Goal: Task Accomplishment & Management: Complete application form

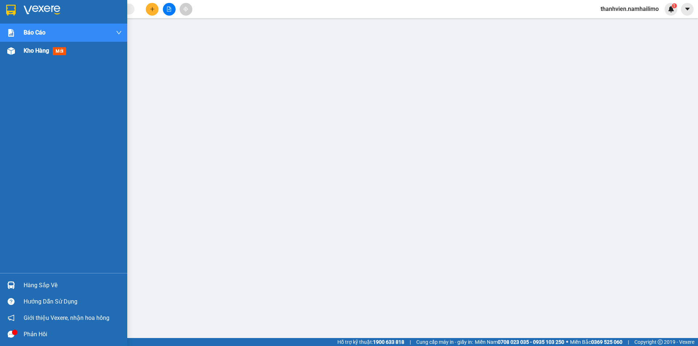
click at [17, 51] on div "Kho hàng mới" at bounding box center [63, 51] width 127 height 18
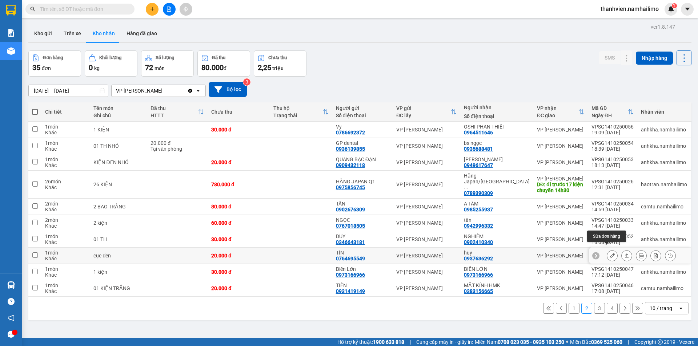
click at [609, 253] on icon at bounding box center [611, 255] width 5 height 5
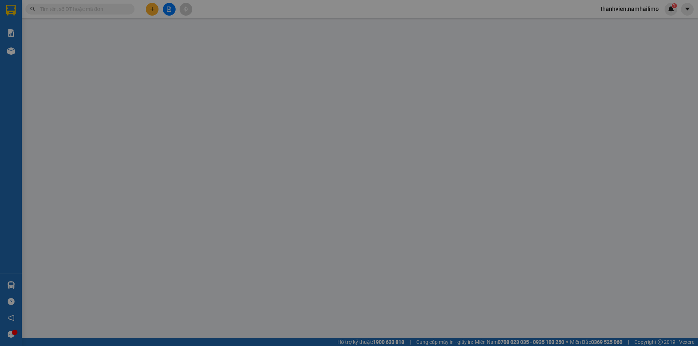
type input "0764695549"
type input "TÍN"
type input "0937636292"
type input "huy"
type input "20.000"
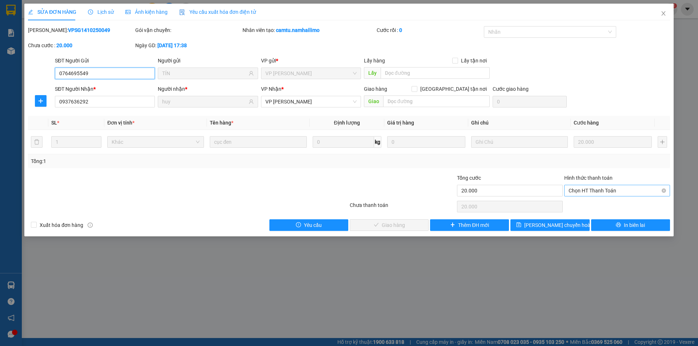
click at [603, 187] on span "Chọn HT Thanh Toán" at bounding box center [616, 190] width 97 height 11
drag, startPoint x: 601, startPoint y: 205, endPoint x: 591, endPoint y: 210, distance: 10.7
click at [600, 206] on div "Tại văn phòng" at bounding box center [616, 205] width 97 height 8
type input "0"
drag, startPoint x: 410, startPoint y: 228, endPoint x: 407, endPoint y: 232, distance: 4.9
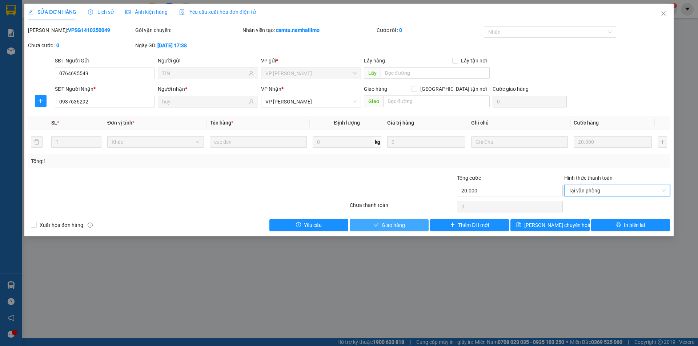
click at [407, 232] on div "SỬA ĐƠN HÀNG Lịch sử Ảnh kiện hàng Yêu cầu xuất hóa đơn điện tử Total Paid Fee …" at bounding box center [348, 120] width 649 height 233
click at [405, 222] on button "Giao hàng" at bounding box center [389, 226] width 79 height 12
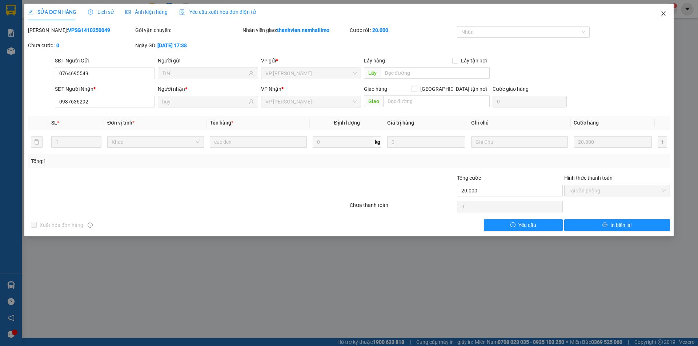
click at [664, 13] on icon "close" at bounding box center [663, 13] width 4 height 4
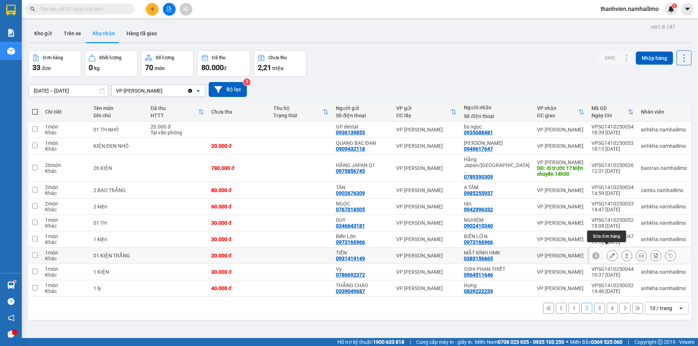
click at [609, 253] on icon at bounding box center [611, 255] width 5 height 5
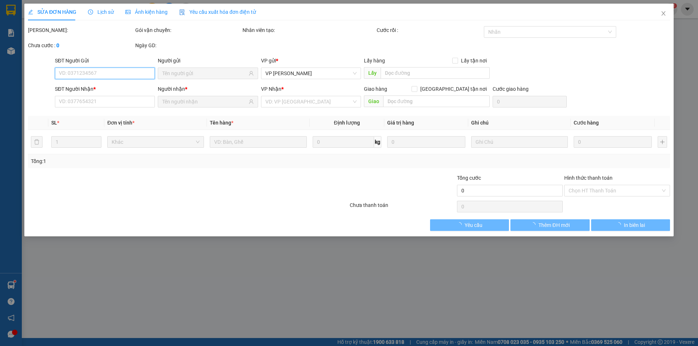
type input "0931419149"
type input "TIẾN"
type input "0383156665"
type input "MẮT KÍNH HMK"
type input "20.000"
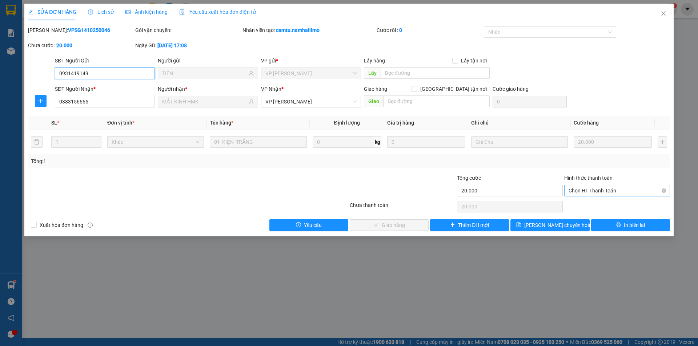
click at [620, 188] on span "Chọn HT Thanh Toán" at bounding box center [616, 190] width 97 height 11
click at [619, 206] on div "Tại văn phòng" at bounding box center [616, 205] width 97 height 8
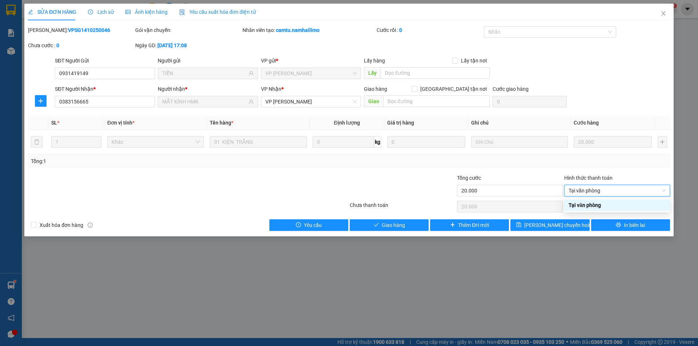
type input "0"
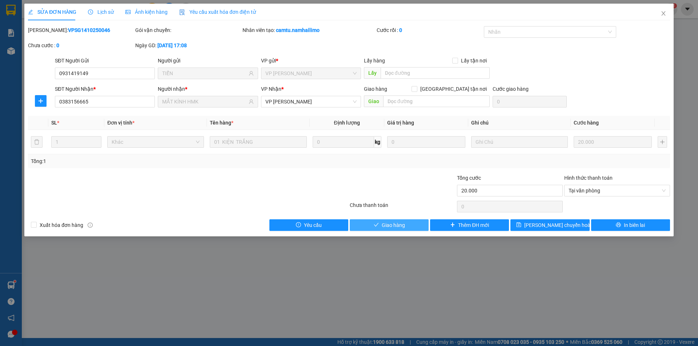
click at [386, 225] on span "Giao hàng" at bounding box center [393, 225] width 23 height 8
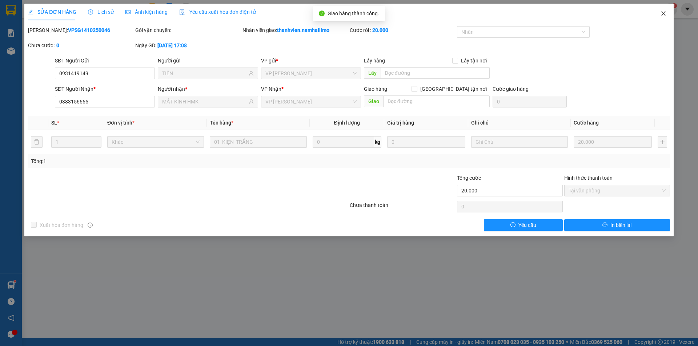
click at [662, 14] on icon "close" at bounding box center [663, 14] width 6 height 6
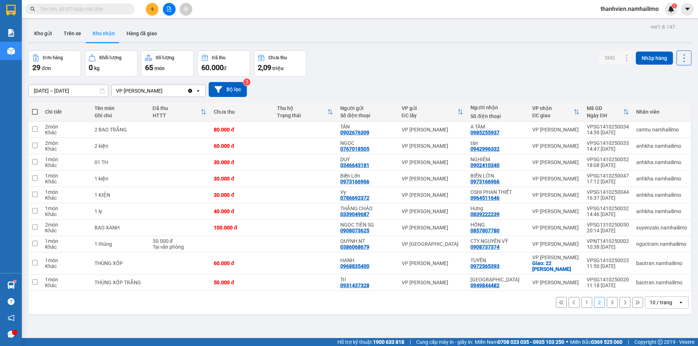
click at [583, 305] on button "1" at bounding box center [586, 302] width 11 height 11
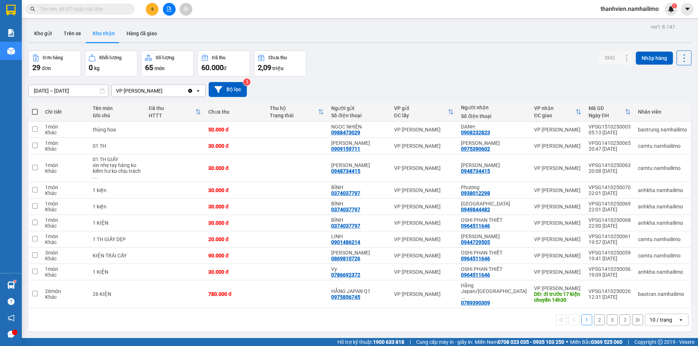
click at [596, 315] on button "2" at bounding box center [599, 320] width 11 height 11
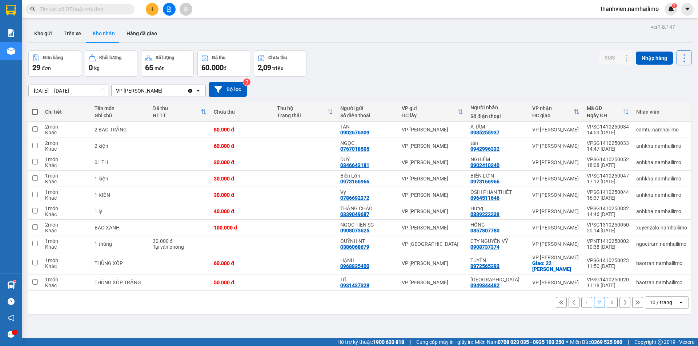
click at [607, 302] on button "3" at bounding box center [612, 302] width 11 height 11
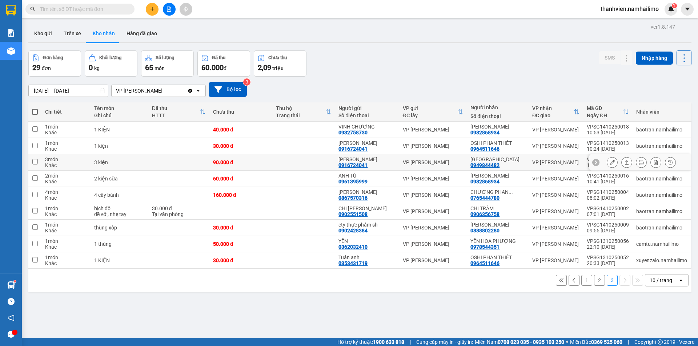
click at [510, 159] on div "[GEOGRAPHIC_DATA]" at bounding box center [497, 160] width 55 height 6
checkbox input "true"
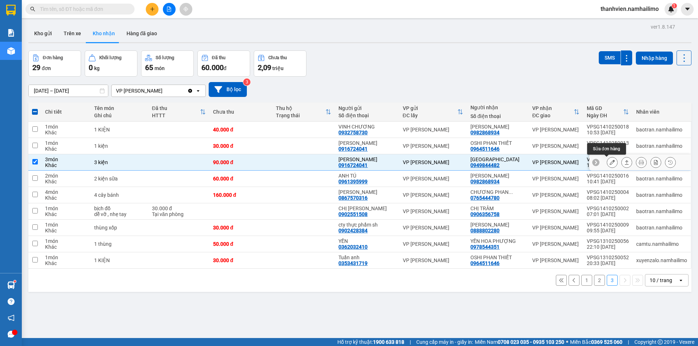
click at [609, 162] on icon at bounding box center [611, 162] width 5 height 5
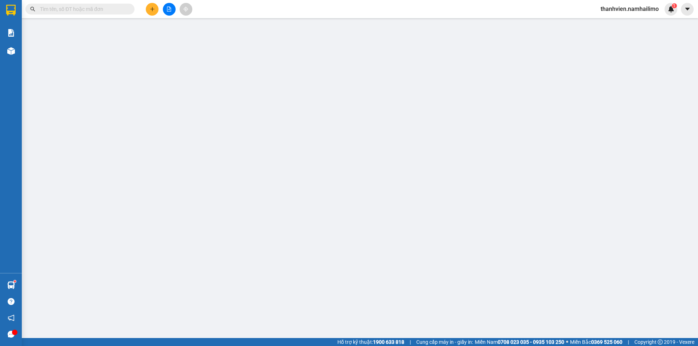
type input "0916724041"
type input "[PERSON_NAME]"
type input "0949844482"
type input "[GEOGRAPHIC_DATA]"
type input "90.000"
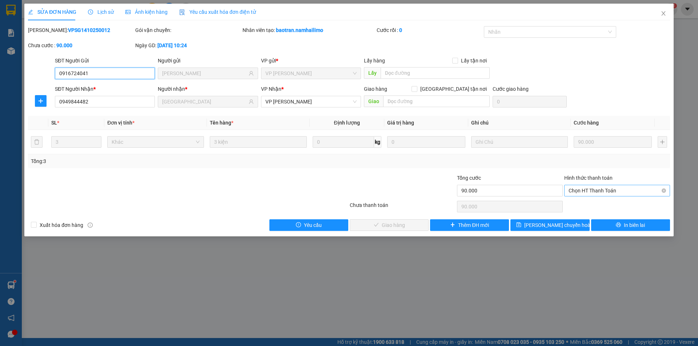
click at [604, 188] on span "Chọn HT Thanh Toán" at bounding box center [616, 190] width 97 height 11
click at [589, 207] on div "Tại văn phòng" at bounding box center [616, 205] width 97 height 8
type input "0"
drag, startPoint x: 403, startPoint y: 224, endPoint x: 399, endPoint y: 230, distance: 6.9
click at [404, 225] on span "Giao hàng" at bounding box center [393, 225] width 23 height 8
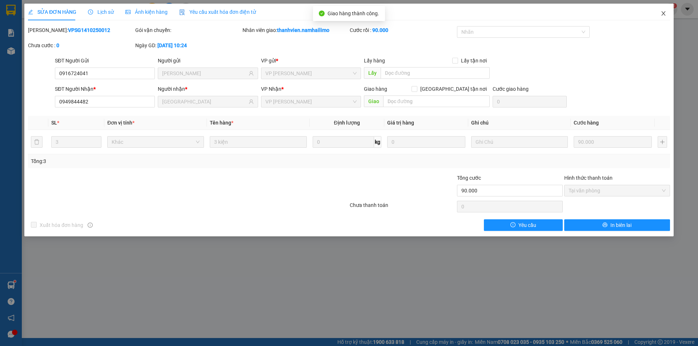
click at [662, 15] on icon "close" at bounding box center [663, 14] width 6 height 6
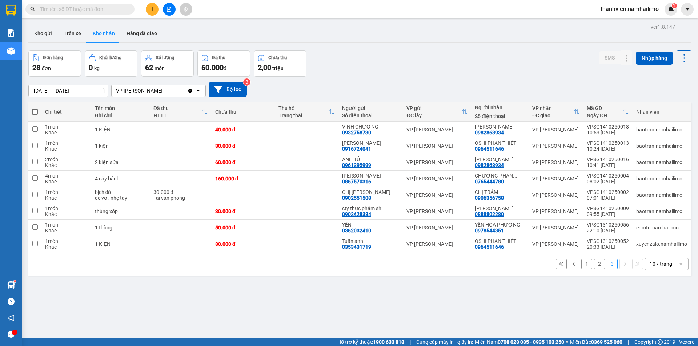
click at [596, 265] on button "2" at bounding box center [599, 264] width 11 height 11
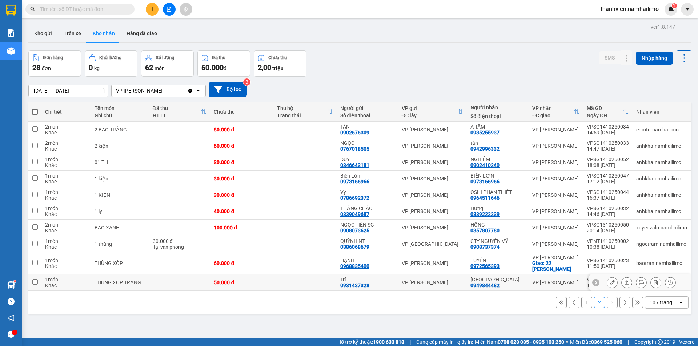
click at [574, 284] on div "VP [PERSON_NAME]" at bounding box center [555, 283] width 47 height 6
checkbox input "true"
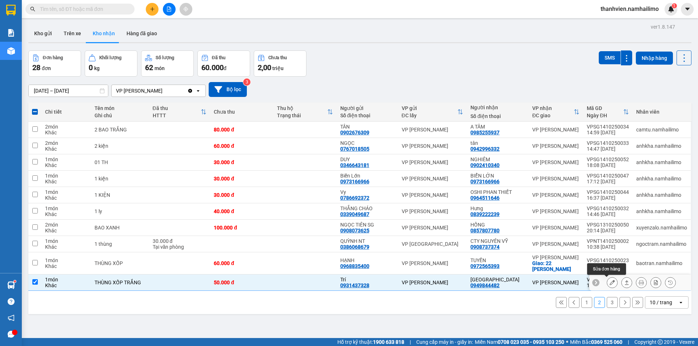
click at [609, 283] on icon at bounding box center [611, 282] width 5 height 5
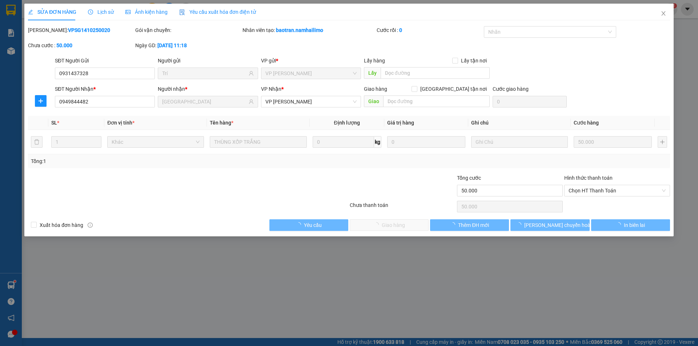
type input "0931437328"
type input "Trí"
type input "0949844482"
type input "[GEOGRAPHIC_DATA]"
type input "50.000"
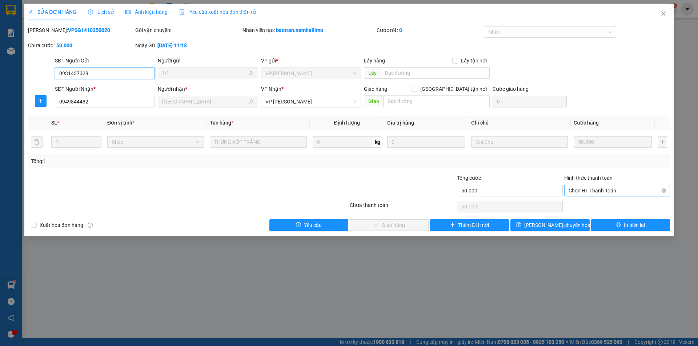
click at [592, 190] on span "Chọn HT Thanh Toán" at bounding box center [616, 190] width 97 height 11
click at [587, 203] on div "Tại văn phòng" at bounding box center [616, 205] width 97 height 8
type input "0"
click at [404, 226] on span "Giao hàng" at bounding box center [393, 225] width 23 height 8
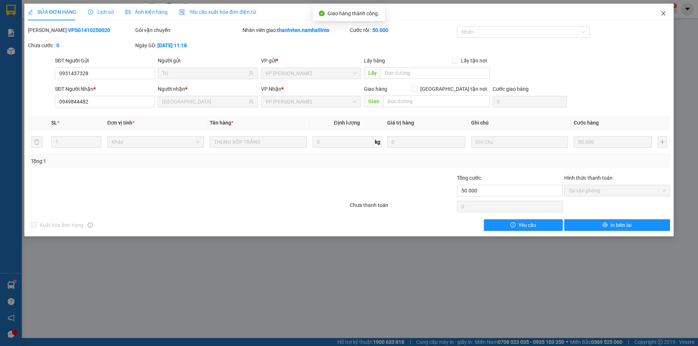
click at [664, 15] on icon "close" at bounding box center [663, 14] width 6 height 6
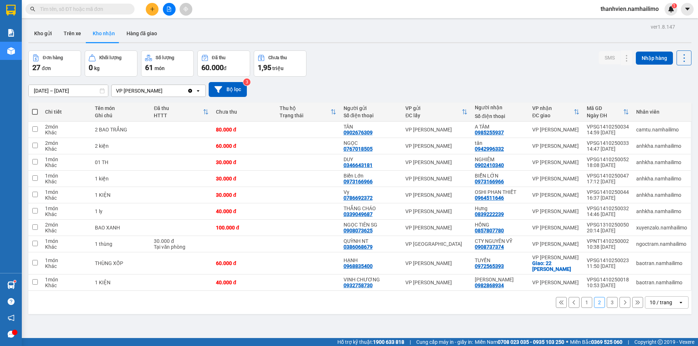
click at [585, 304] on button "1" at bounding box center [586, 302] width 11 height 11
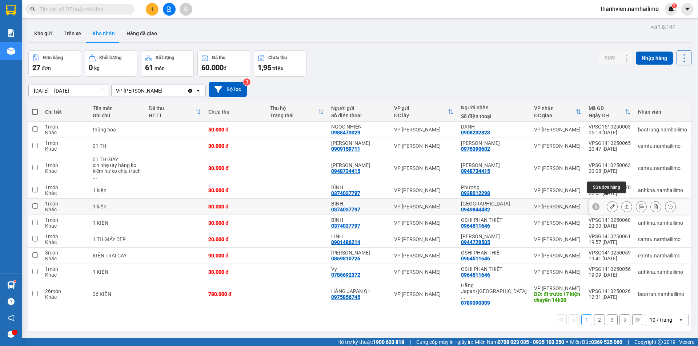
click at [609, 204] on icon at bounding box center [611, 206] width 5 height 5
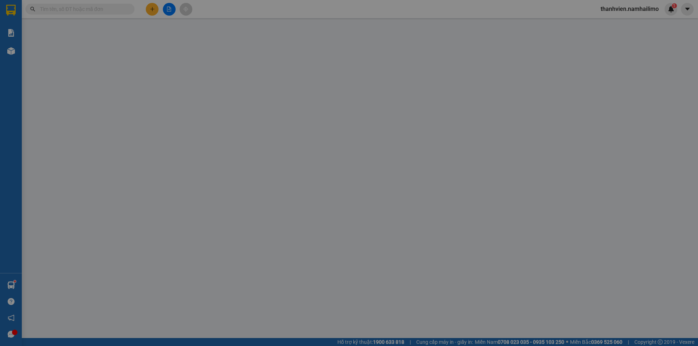
type input "0374037797"
type input "BÌNH"
type input "0949844482"
type input "[GEOGRAPHIC_DATA]"
type input "30.000"
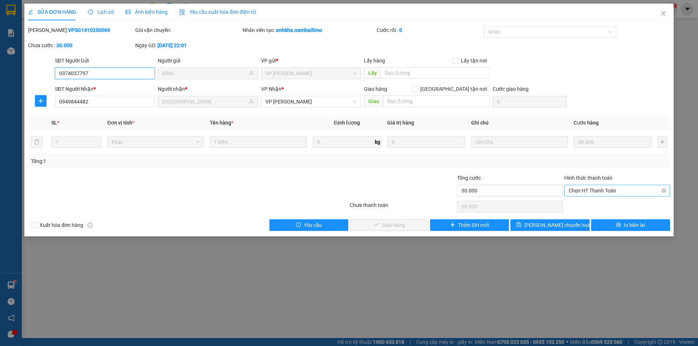
click at [606, 189] on span "Chọn HT Thanh Toán" at bounding box center [616, 190] width 97 height 11
click at [606, 206] on div "Tại văn phòng" at bounding box center [616, 205] width 97 height 8
type input "0"
click at [392, 226] on span "Giao hàng" at bounding box center [393, 225] width 23 height 8
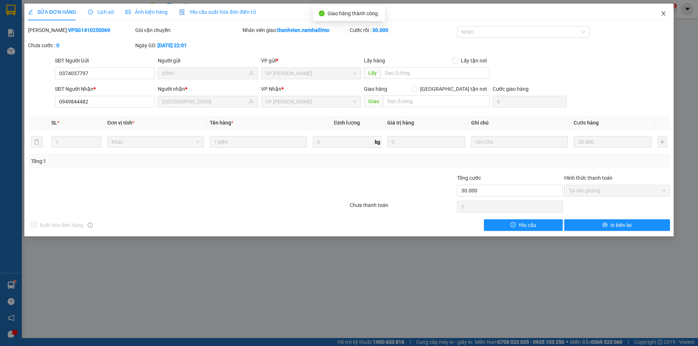
click at [661, 13] on icon "close" at bounding box center [663, 14] width 6 height 6
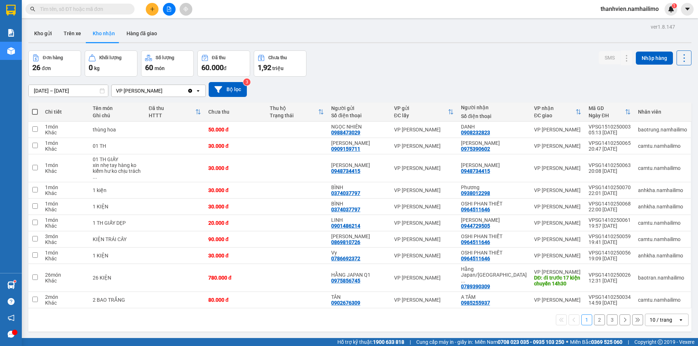
click at [594, 315] on button "2" at bounding box center [599, 320] width 11 height 11
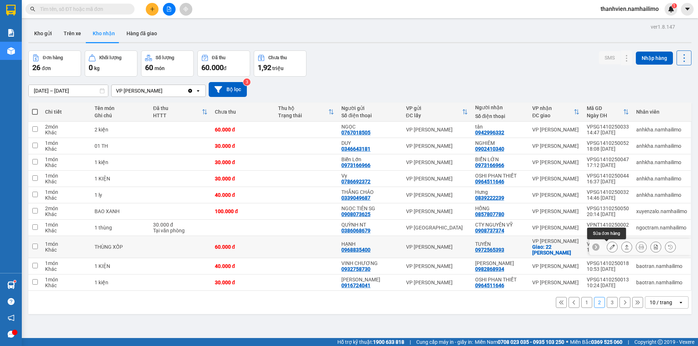
click at [609, 246] on icon at bounding box center [611, 247] width 5 height 5
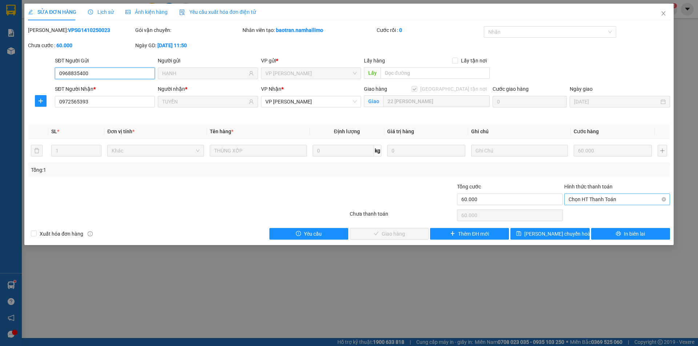
drag, startPoint x: 602, startPoint y: 197, endPoint x: 604, endPoint y: 204, distance: 6.7
click at [603, 200] on span "Chọn HT Thanh Toán" at bounding box center [616, 199] width 97 height 11
click at [605, 212] on div "Tại văn phòng" at bounding box center [616, 214] width 97 height 8
type input "0"
drag, startPoint x: 413, startPoint y: 234, endPoint x: 504, endPoint y: 284, distance: 103.9
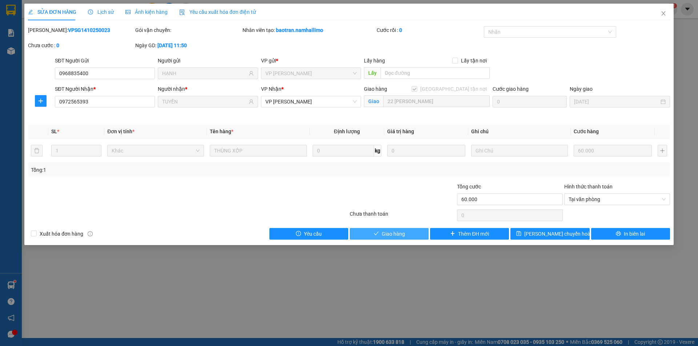
click at [414, 235] on button "Giao hàng" at bounding box center [389, 234] width 79 height 12
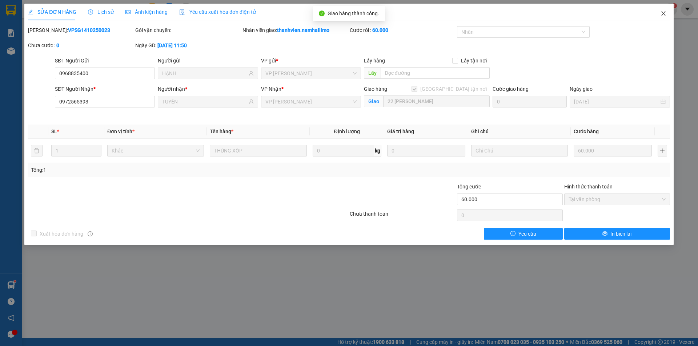
click at [663, 13] on icon "close" at bounding box center [663, 13] width 4 height 4
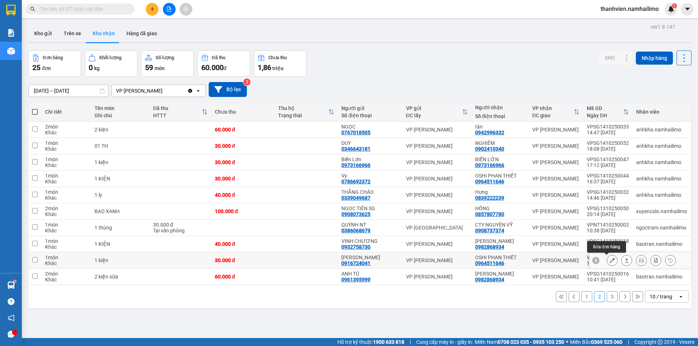
click at [609, 259] on icon at bounding box center [611, 260] width 5 height 5
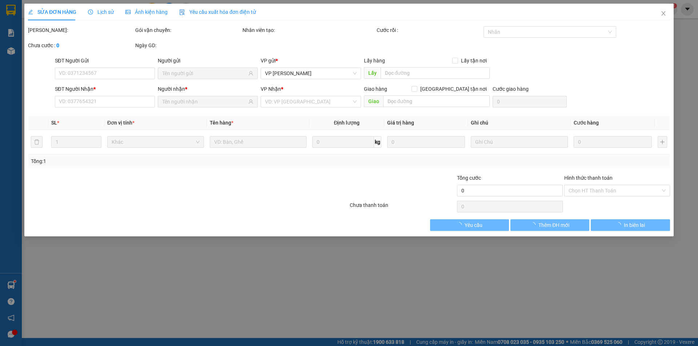
type input "0916724041"
type input "[PERSON_NAME]"
type input "0964511646"
type input "OSHI PHAN THIẾT"
type input "30.000"
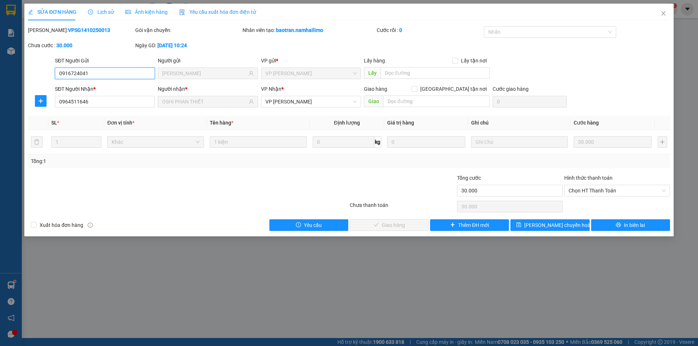
drag, startPoint x: 603, startPoint y: 192, endPoint x: 603, endPoint y: 205, distance: 13.1
click at [603, 194] on span "Chọn HT Thanh Toán" at bounding box center [616, 190] width 97 height 11
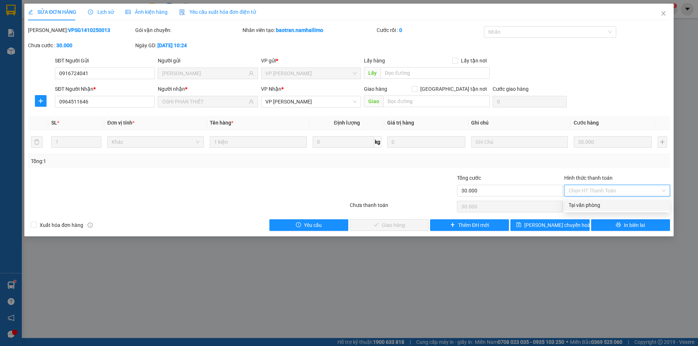
click at [602, 209] on div "Tại văn phòng" at bounding box center [616, 205] width 97 height 8
type input "0"
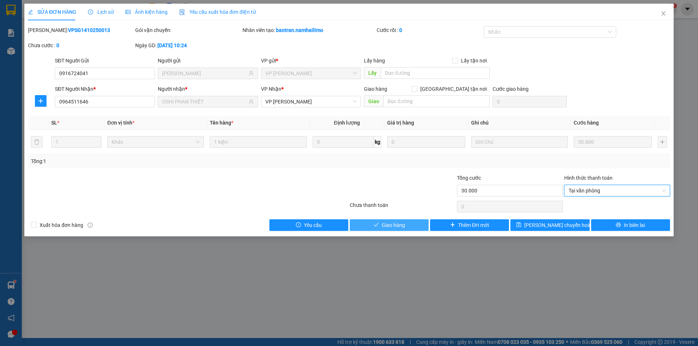
click at [401, 229] on span "Giao hàng" at bounding box center [393, 225] width 23 height 8
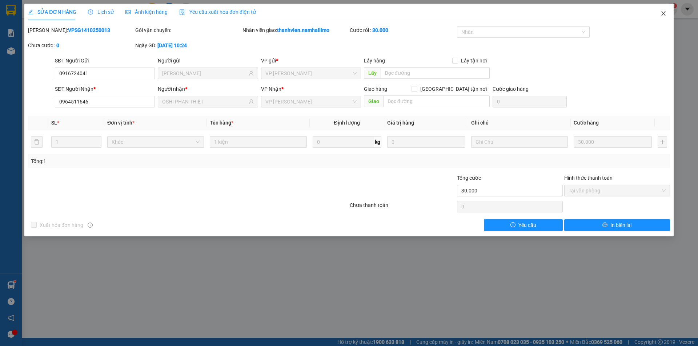
click at [663, 16] on icon "close" at bounding box center [663, 14] width 6 height 6
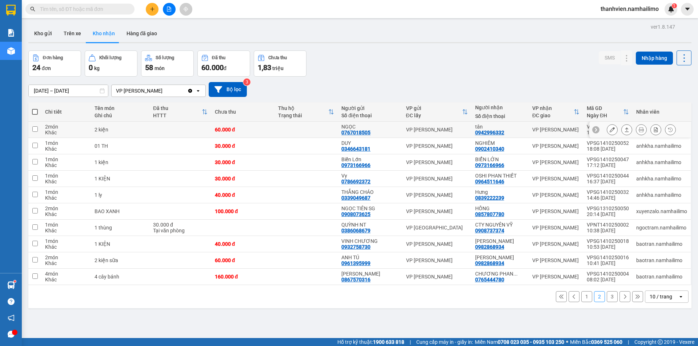
click at [609, 130] on icon at bounding box center [611, 129] width 5 height 5
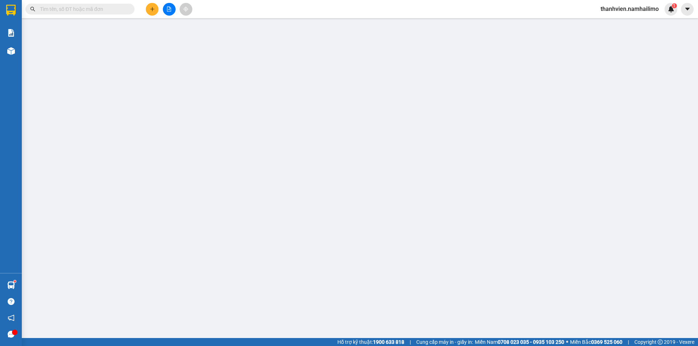
type input "0767018505"
type input "NGỌC"
type input "0942996332"
type input "tân"
type input "60.000"
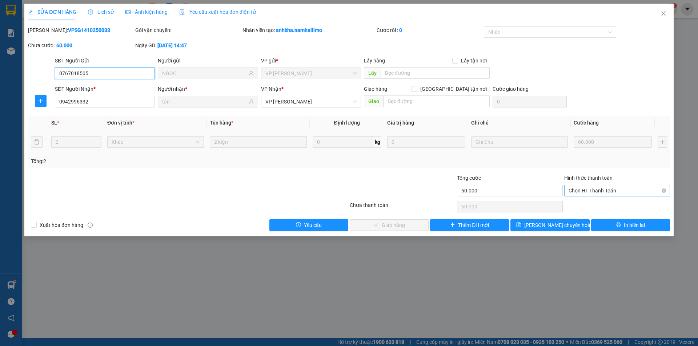
click at [620, 187] on span "Chọn HT Thanh Toán" at bounding box center [616, 190] width 97 height 11
drag, startPoint x: 600, startPoint y: 204, endPoint x: 592, endPoint y: 204, distance: 8.0
click at [599, 204] on div "Tại văn phòng" at bounding box center [616, 205] width 97 height 8
type input "0"
click at [411, 224] on button "Giao hàng" at bounding box center [389, 226] width 79 height 12
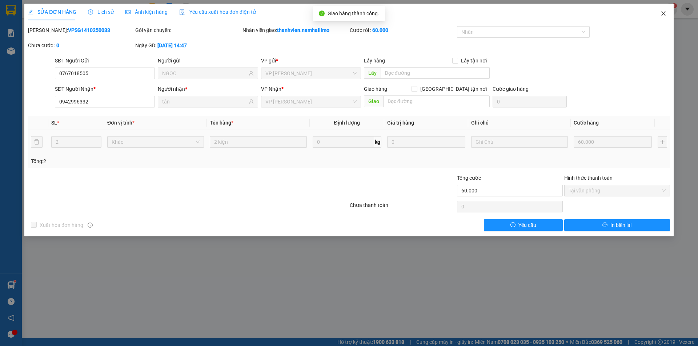
click at [662, 13] on icon "close" at bounding box center [663, 14] width 6 height 6
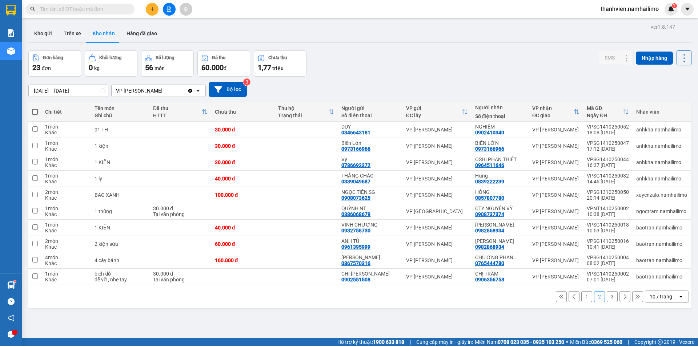
click at [584, 297] on button "1" at bounding box center [586, 296] width 11 height 11
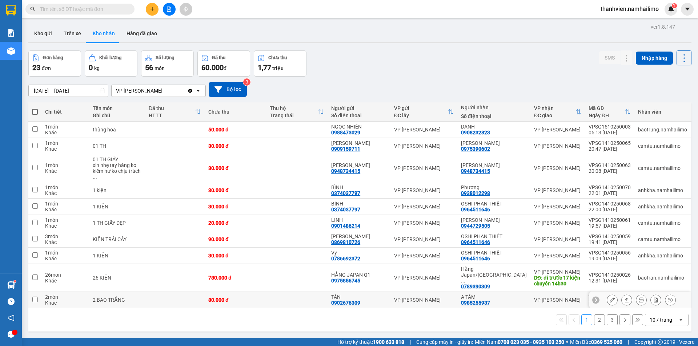
click at [609, 298] on icon at bounding box center [611, 300] width 5 height 5
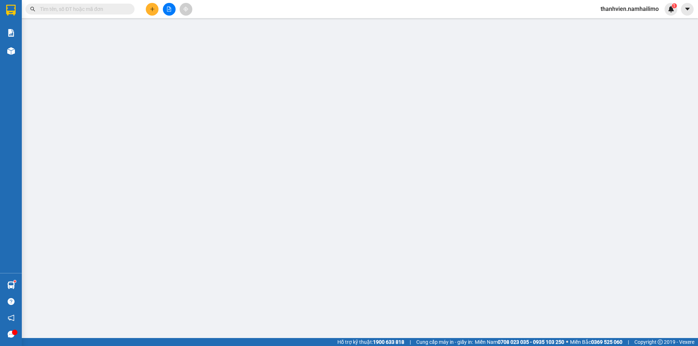
type input "0902676309"
type input "TÂN"
type input "0985255937"
type input "A TÂM"
type input "80.000"
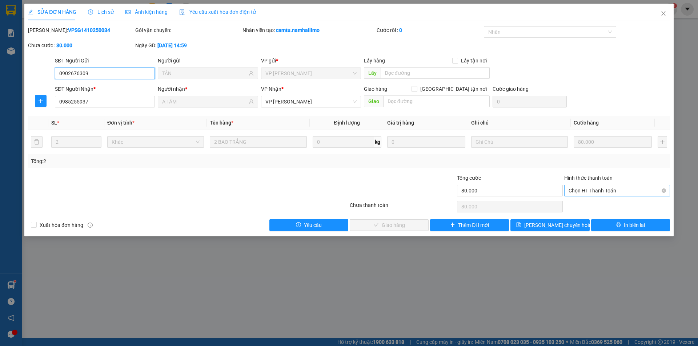
click at [628, 190] on span "Chọn HT Thanh Toán" at bounding box center [616, 190] width 97 height 11
click at [625, 202] on div "Tại văn phòng" at bounding box center [616, 205] width 97 height 8
type input "0"
drag, startPoint x: 415, startPoint y: 225, endPoint x: 410, endPoint y: 248, distance: 23.5
click at [416, 230] on button "Giao hàng" at bounding box center [389, 226] width 79 height 12
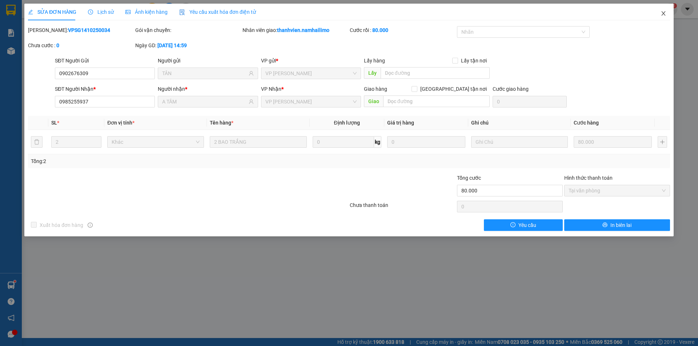
click at [663, 13] on icon "close" at bounding box center [663, 14] width 6 height 6
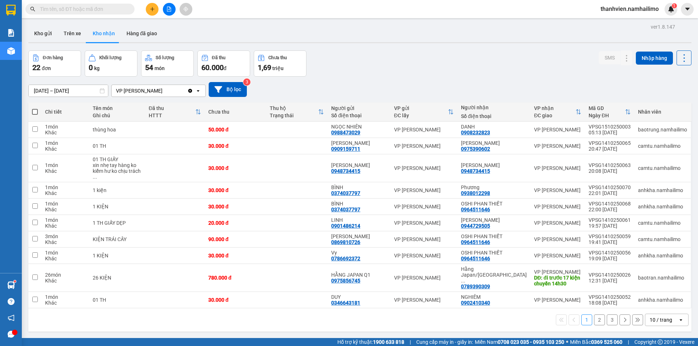
click at [596, 315] on button "2" at bounding box center [599, 320] width 11 height 11
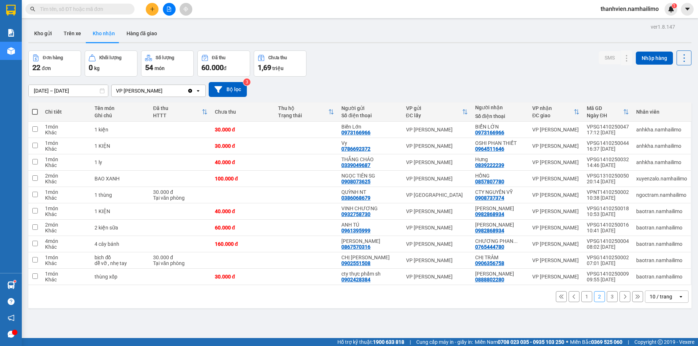
click at [610, 297] on button "3" at bounding box center [612, 296] width 11 height 11
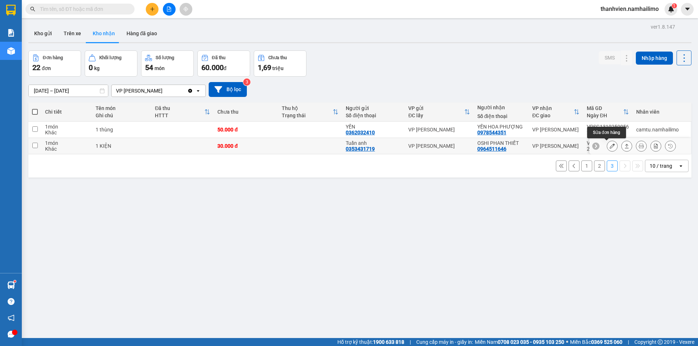
click at [609, 146] on icon at bounding box center [611, 146] width 5 height 5
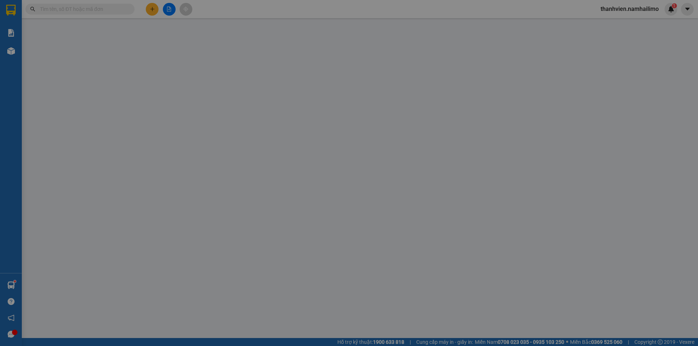
type input "0353431719"
type input "Tuấn anh"
type input "0964511646"
type input "OSHI PHAN THIẾT"
type input "30.000"
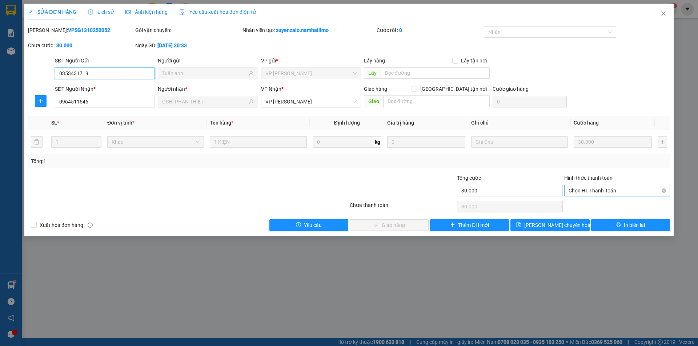
click at [593, 189] on span "Chọn HT Thanh Toán" at bounding box center [616, 190] width 97 height 11
click at [585, 201] on div "Tại văn phòng" at bounding box center [617, 206] width 106 height 12
type input "0"
click at [403, 220] on button "Giao hàng" at bounding box center [389, 226] width 79 height 12
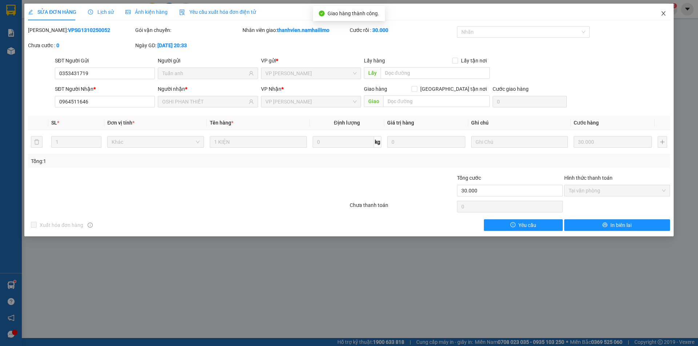
click at [662, 15] on icon "close" at bounding box center [663, 14] width 6 height 6
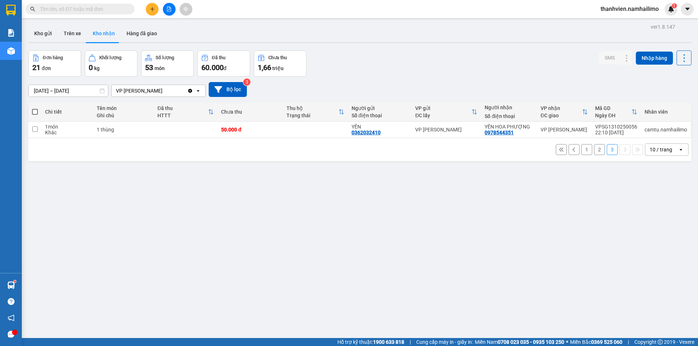
click at [596, 152] on button "2" at bounding box center [599, 149] width 11 height 11
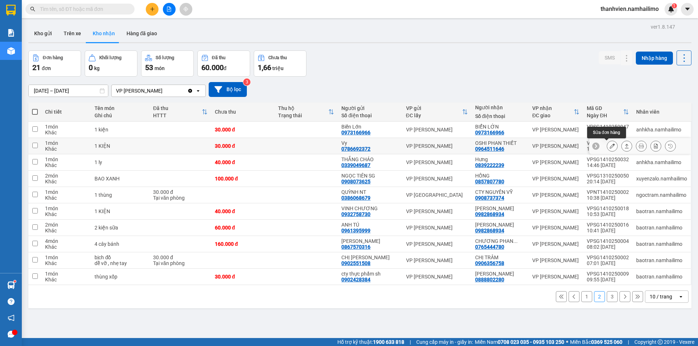
click at [611, 145] on button at bounding box center [612, 146] width 10 height 13
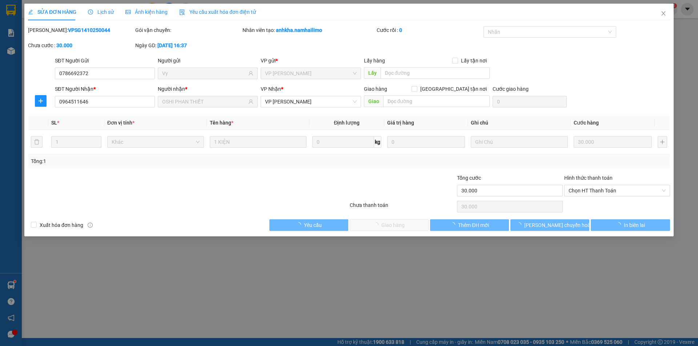
type input "0786692372"
type input "Vy"
type input "0964511646"
type input "OSHI PHAN THIẾT"
type input "30.000"
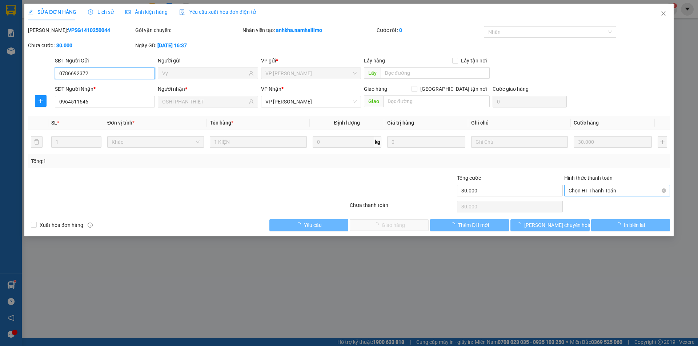
click at [600, 187] on span "Chọn HT Thanh Toán" at bounding box center [616, 190] width 97 height 11
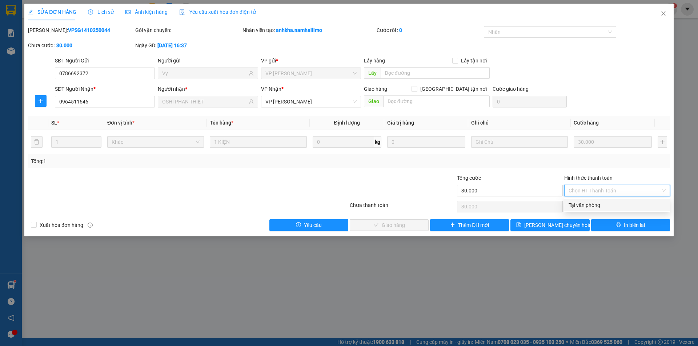
click at [593, 206] on div "Tại văn phòng" at bounding box center [616, 205] width 97 height 8
type input "0"
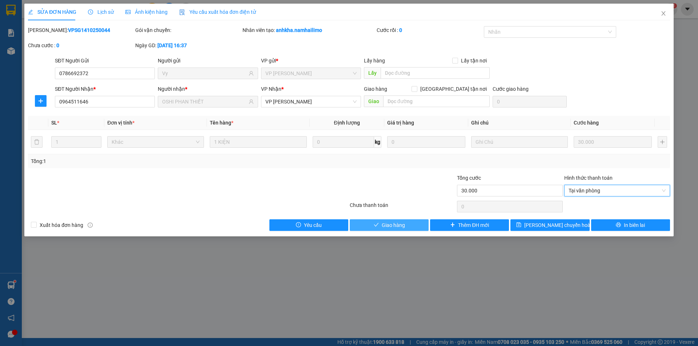
click at [405, 228] on button "Giao hàng" at bounding box center [389, 226] width 79 height 12
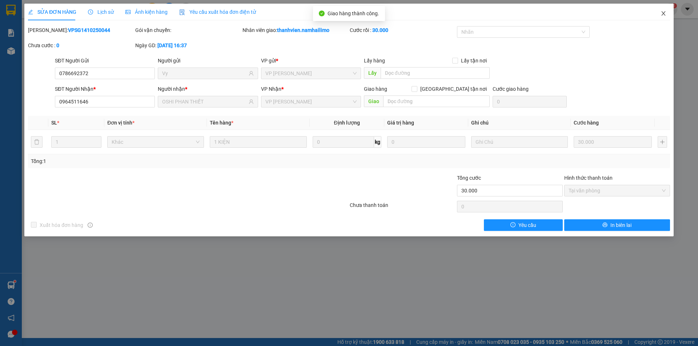
click at [661, 13] on icon "close" at bounding box center [663, 14] width 6 height 6
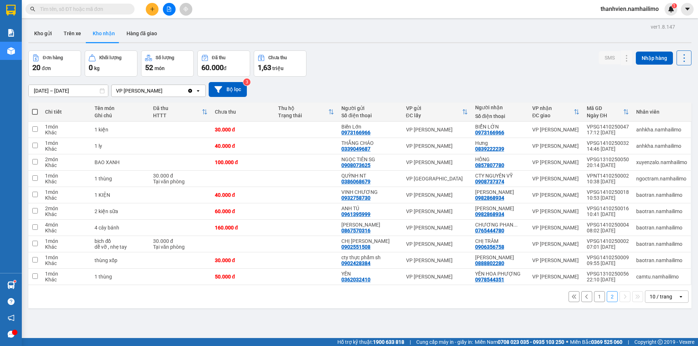
click at [594, 296] on button "1" at bounding box center [599, 296] width 11 height 11
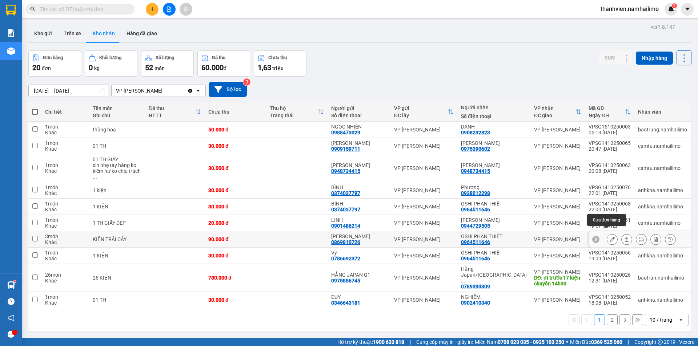
click at [609, 237] on icon at bounding box center [611, 239] width 5 height 5
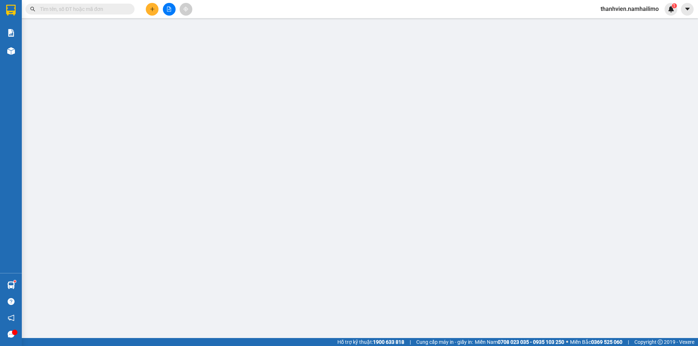
type input "0869810726"
type input "[PERSON_NAME]"
type input "0964511646"
type input "OSHI PHAN THIẾT"
type input "90.000"
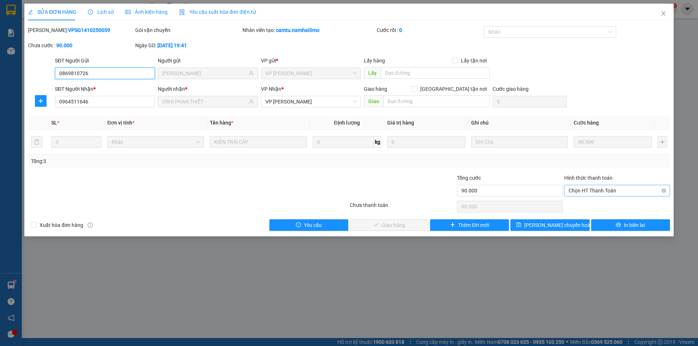
drag, startPoint x: 605, startPoint y: 189, endPoint x: 605, endPoint y: 196, distance: 6.5
click at [605, 191] on span "Chọn HT Thanh Toán" at bounding box center [616, 190] width 97 height 11
drag, startPoint x: 603, startPoint y: 207, endPoint x: 567, endPoint y: 221, distance: 38.5
click at [603, 207] on div "Tại văn phòng" at bounding box center [616, 205] width 97 height 8
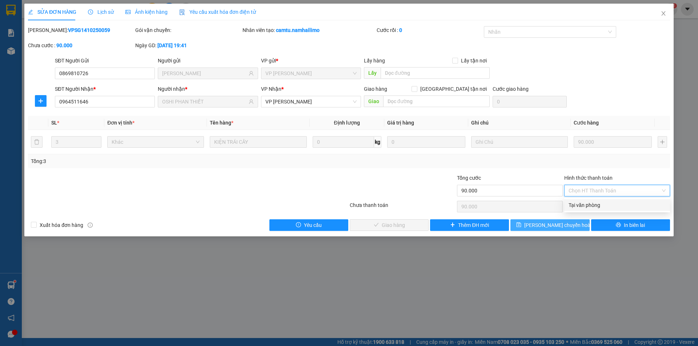
type input "0"
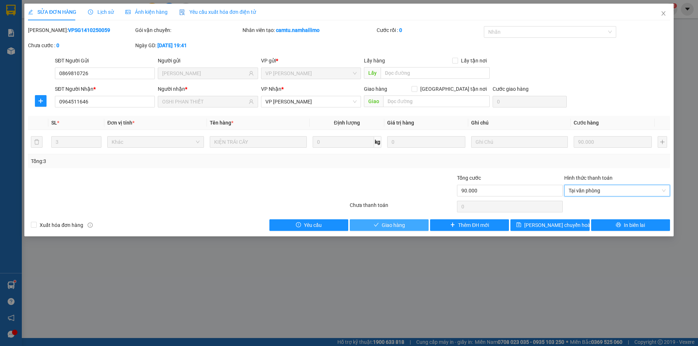
click at [403, 225] on span "Giao hàng" at bounding box center [393, 225] width 23 height 8
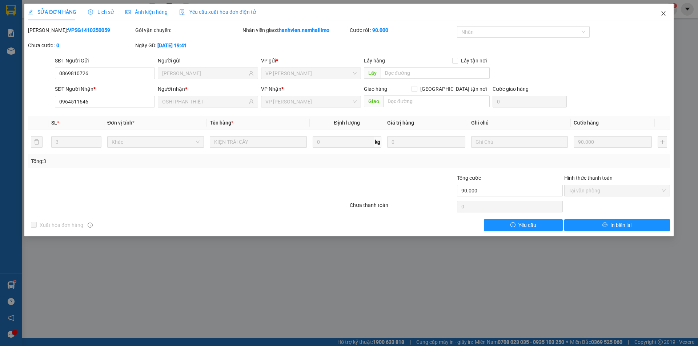
click at [662, 15] on icon "close" at bounding box center [663, 13] width 4 height 4
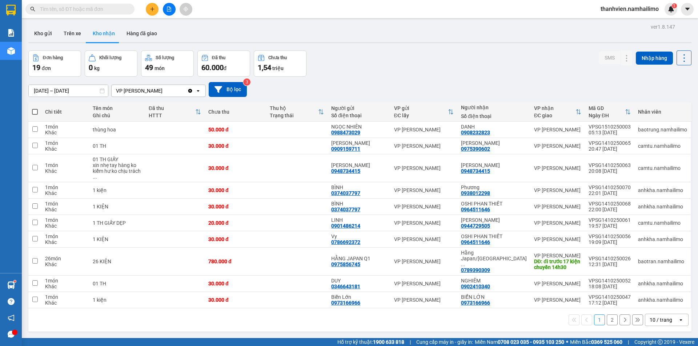
click at [608, 315] on button "2" at bounding box center [612, 320] width 11 height 11
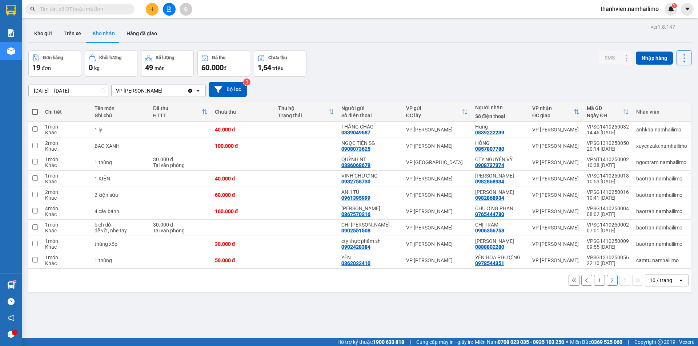
click at [594, 283] on button "1" at bounding box center [599, 280] width 11 height 11
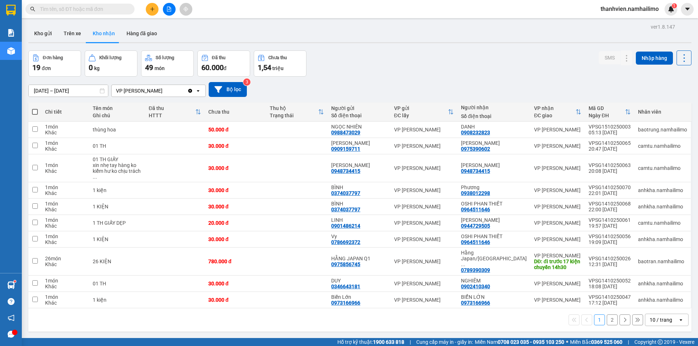
click at [611, 315] on button "2" at bounding box center [612, 320] width 11 height 11
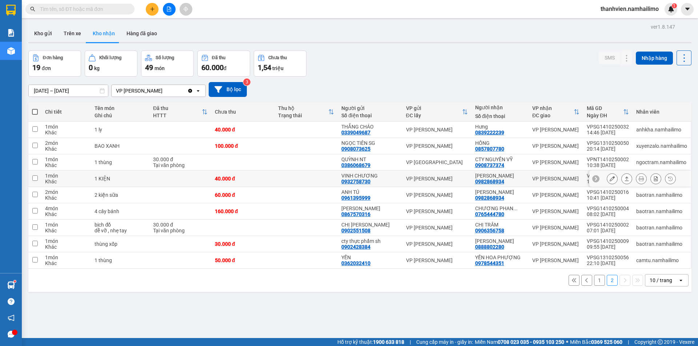
click at [502, 179] on div "0982868934" at bounding box center [489, 182] width 29 height 6
click at [607, 177] on div at bounding box center [612, 178] width 11 height 11
click at [607, 182] on button at bounding box center [612, 179] width 10 height 13
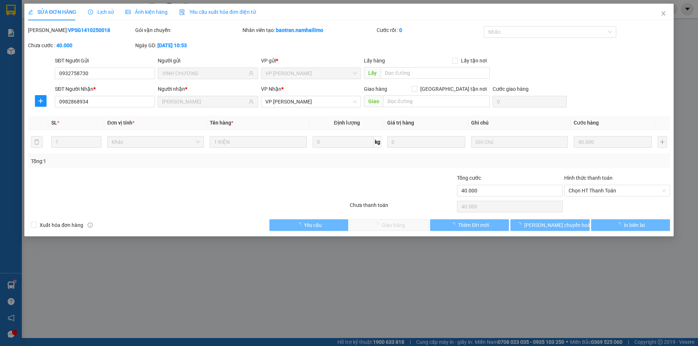
type input "0932758730"
type input "VINH CHƯƠNG"
type input "0982868934"
type input "[PERSON_NAME]"
type input "40.000"
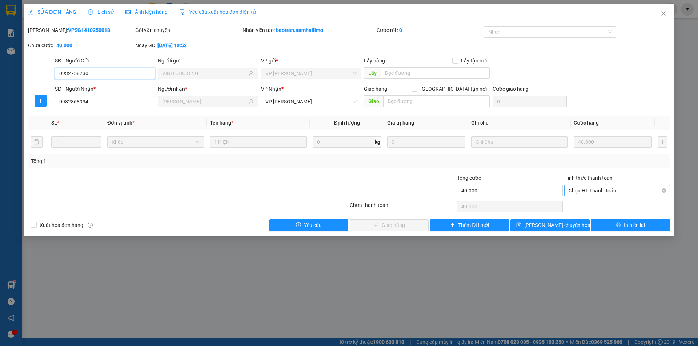
click at [605, 191] on span "Chọn HT Thanh Toán" at bounding box center [616, 190] width 97 height 11
drag, startPoint x: 601, startPoint y: 204, endPoint x: 549, endPoint y: 226, distance: 56.2
click at [600, 204] on div "Tại văn phòng" at bounding box center [616, 205] width 97 height 8
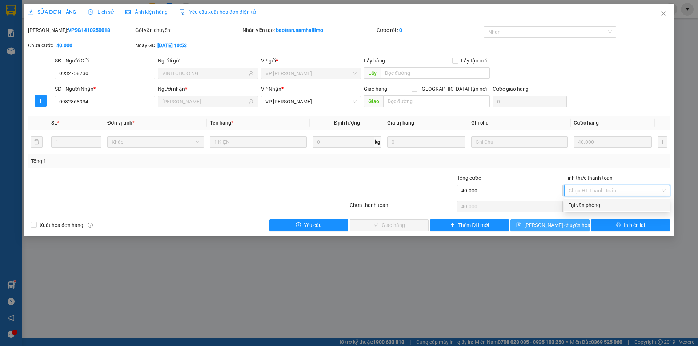
type input "0"
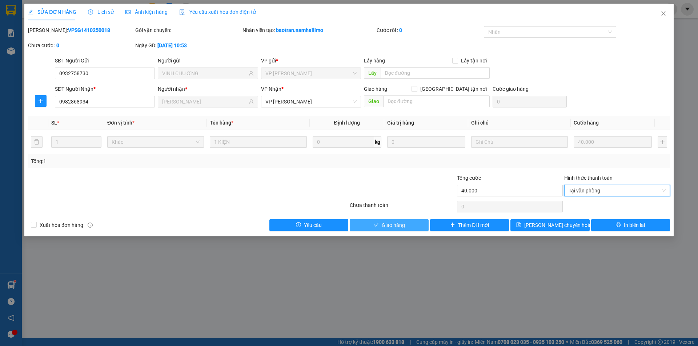
click at [404, 228] on span "Giao hàng" at bounding box center [393, 225] width 23 height 8
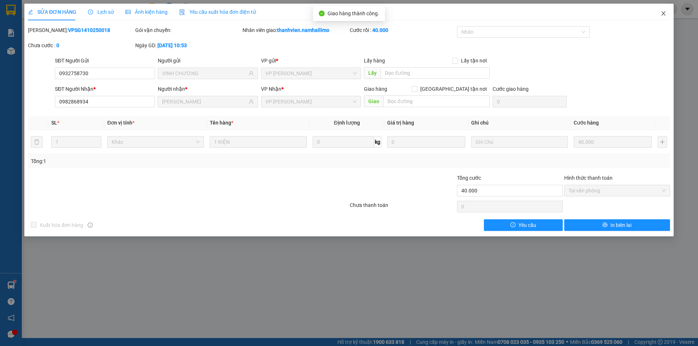
click at [663, 14] on icon "close" at bounding box center [663, 14] width 6 height 6
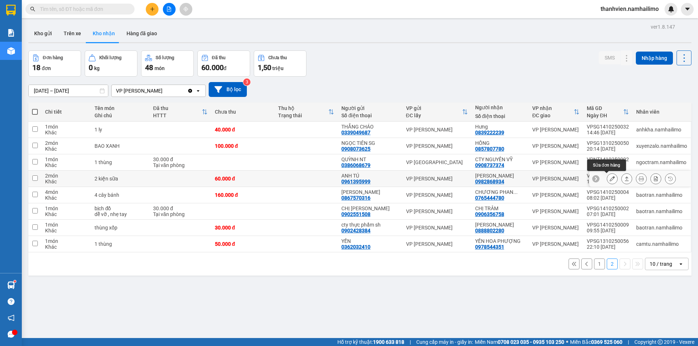
click at [609, 181] on button at bounding box center [612, 179] width 10 height 13
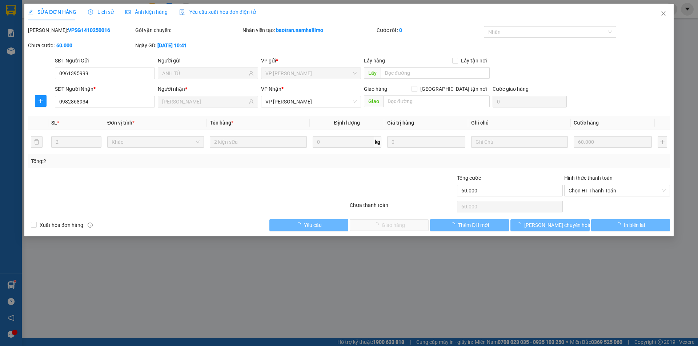
type input "0961395999"
type input "ANH TÚ"
type input "0982868934"
type input "[PERSON_NAME]"
type input "60.000"
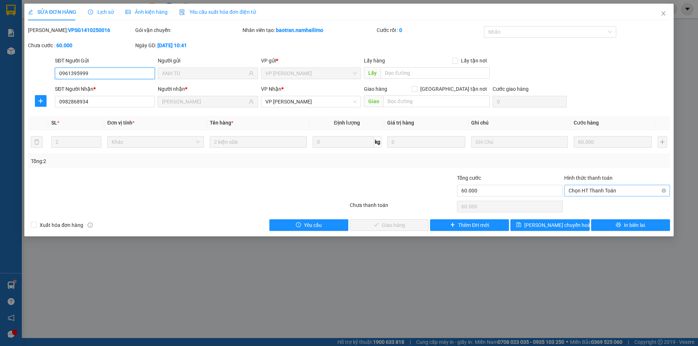
click at [596, 190] on span "Chọn HT Thanh Toán" at bounding box center [616, 190] width 97 height 11
click at [585, 206] on div "Tại văn phòng" at bounding box center [616, 205] width 97 height 8
type input "0"
click at [408, 228] on button "Giao hàng" at bounding box center [389, 226] width 79 height 12
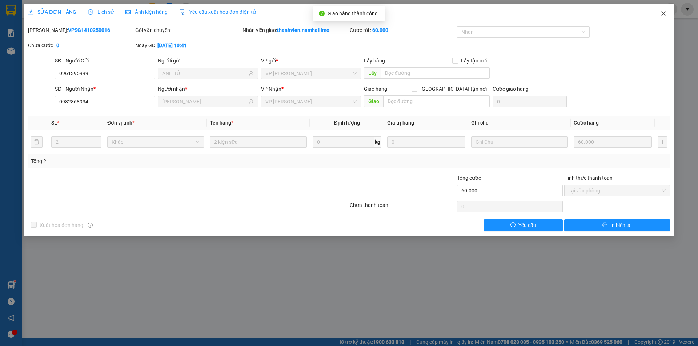
click at [665, 14] on icon "close" at bounding box center [663, 14] width 6 height 6
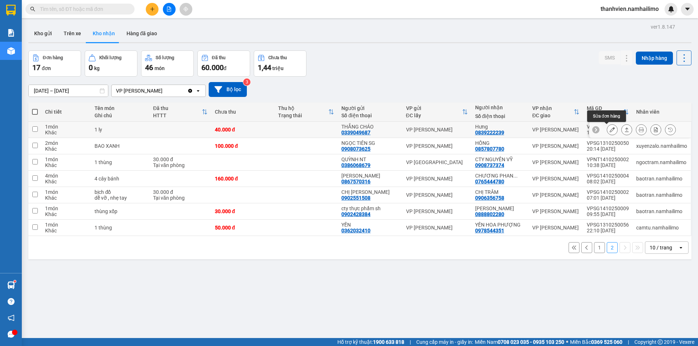
click at [609, 129] on icon at bounding box center [611, 129] width 5 height 5
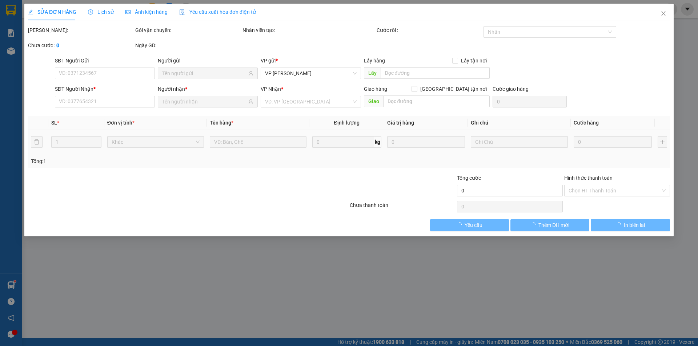
type input "0339049687"
type input "THẮNG CHÁO"
type input "0839222239"
type input "Hưng"
type input "40.000"
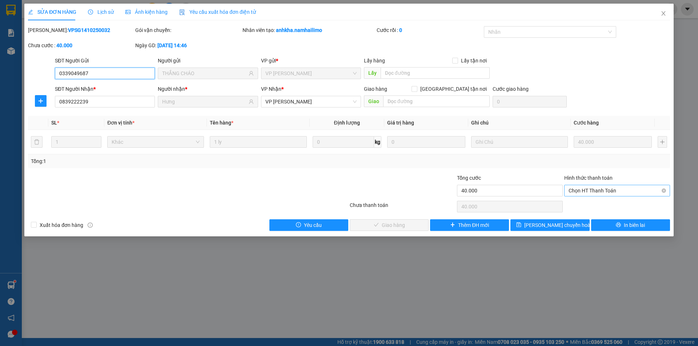
drag, startPoint x: 608, startPoint y: 191, endPoint x: 605, endPoint y: 194, distance: 3.9
click at [607, 191] on span "Chọn HT Thanh Toán" at bounding box center [616, 190] width 97 height 11
drag, startPoint x: 603, startPoint y: 204, endPoint x: 592, endPoint y: 211, distance: 13.1
click at [603, 204] on div "Tại văn phòng" at bounding box center [616, 205] width 97 height 8
type input "0"
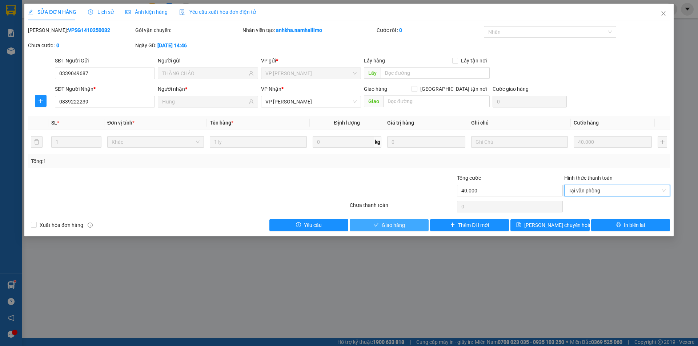
click at [410, 228] on button "Giao hàng" at bounding box center [389, 226] width 79 height 12
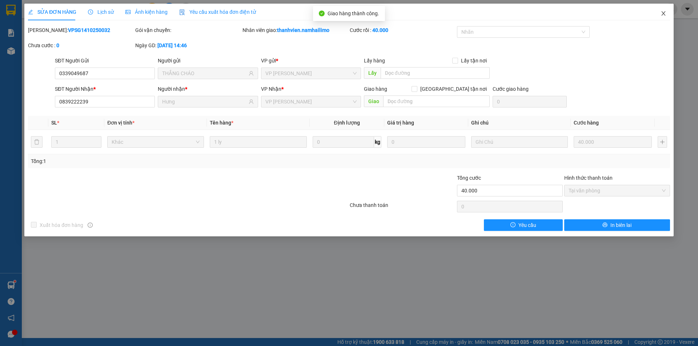
click at [663, 12] on icon "close" at bounding box center [663, 14] width 6 height 6
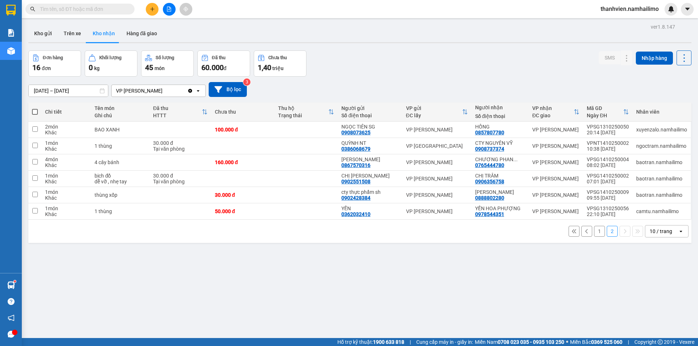
click at [594, 232] on button "1" at bounding box center [599, 231] width 11 height 11
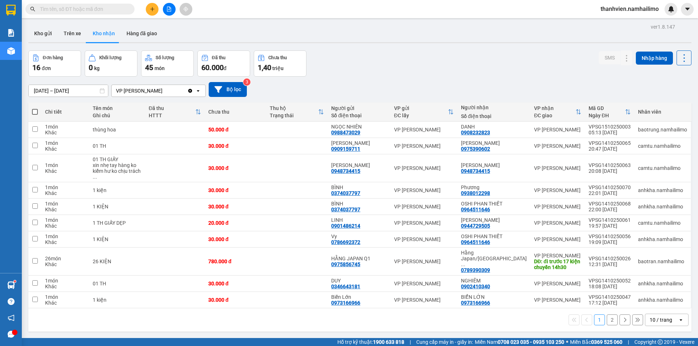
click at [607, 315] on button "2" at bounding box center [612, 320] width 11 height 11
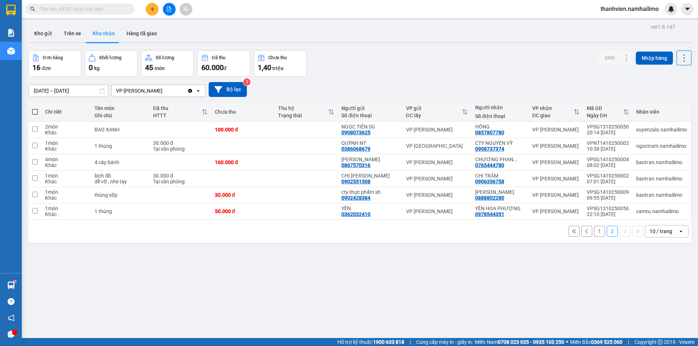
click at [594, 233] on button "1" at bounding box center [599, 231] width 11 height 11
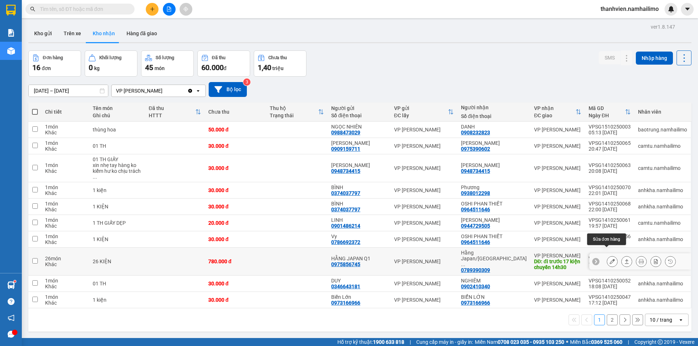
click at [609, 259] on icon at bounding box center [611, 261] width 5 height 5
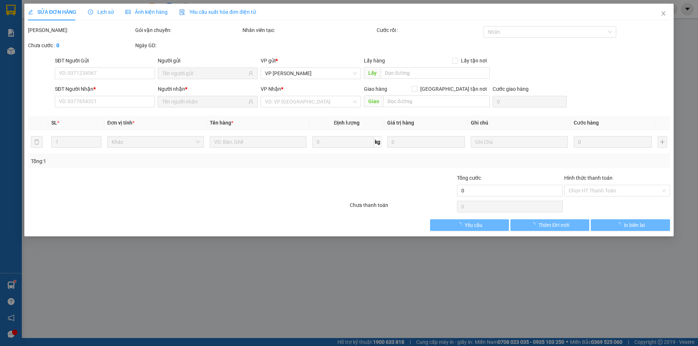
type input "0975856745"
type input "HẰNG JAPAN Q1"
type input "0789390309"
type input "Hằng Japan/[PERSON_NAME]"
type input "đi trước 17 kiện chuyến 14h30"
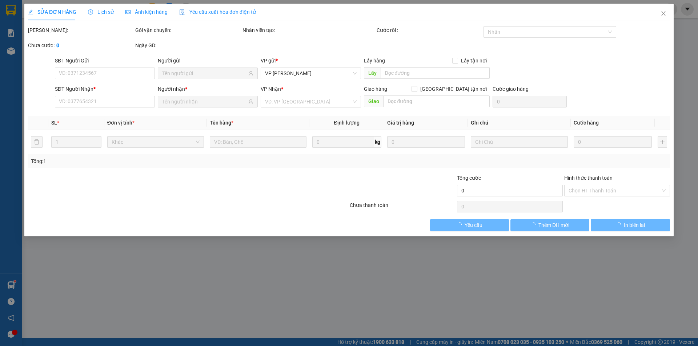
type input "780.000"
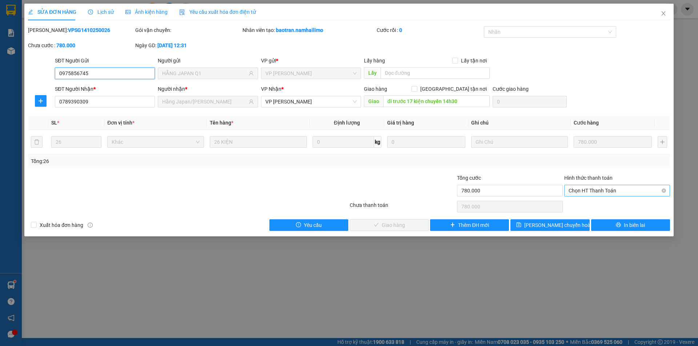
click at [591, 190] on span "Chọn HT Thanh Toán" at bounding box center [616, 190] width 97 height 11
click at [590, 203] on div "Tại văn phòng" at bounding box center [616, 205] width 97 height 8
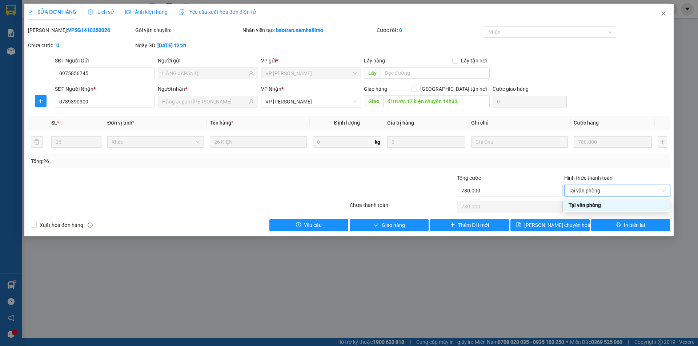
type input "0"
click at [405, 227] on button "Giao hàng" at bounding box center [389, 226] width 79 height 12
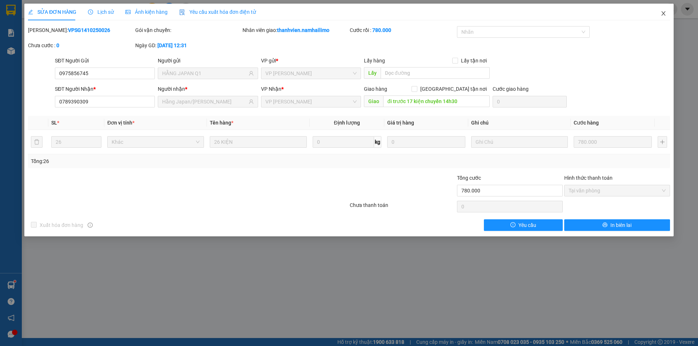
click at [665, 14] on icon "close" at bounding box center [663, 14] width 6 height 6
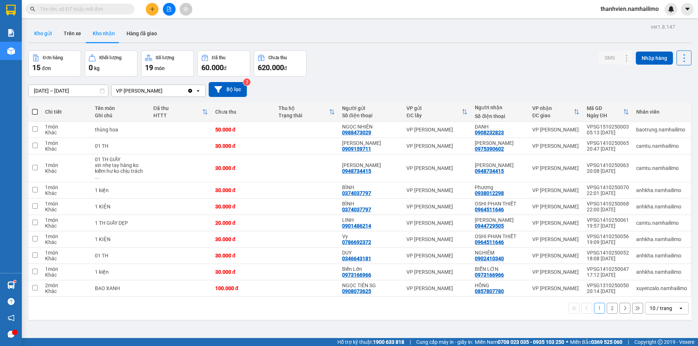
click at [38, 33] on button "Kho gửi" at bounding box center [42, 33] width 29 height 17
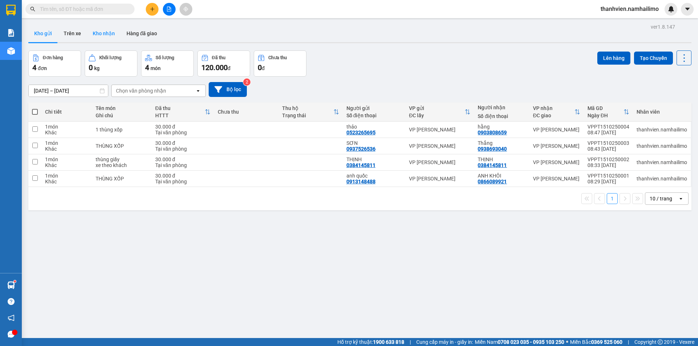
click at [106, 32] on button "Kho nhận" at bounding box center [104, 33] width 34 height 17
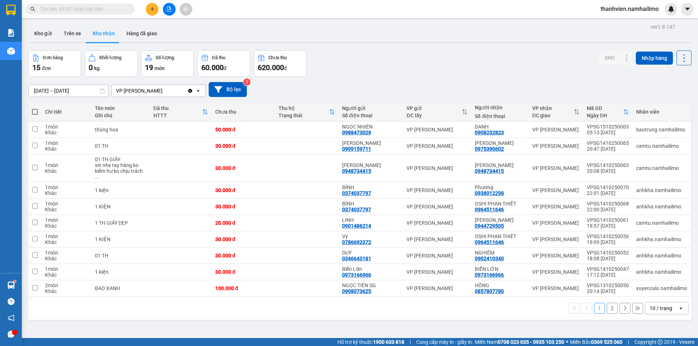
click at [607, 305] on button "2" at bounding box center [612, 308] width 11 height 11
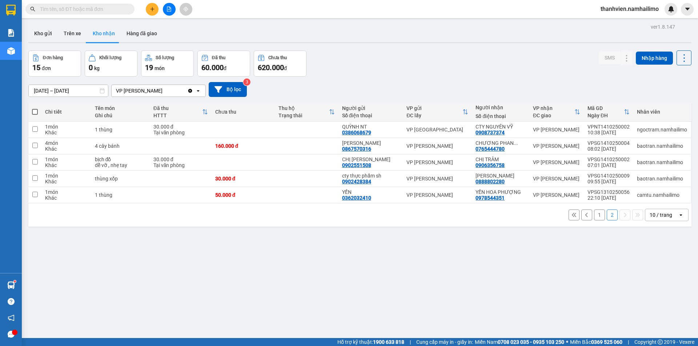
click at [597, 218] on button "1" at bounding box center [599, 215] width 11 height 11
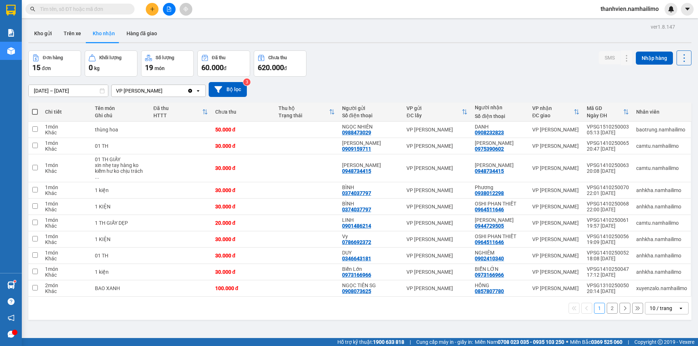
click at [607, 305] on button "2" at bounding box center [612, 308] width 11 height 11
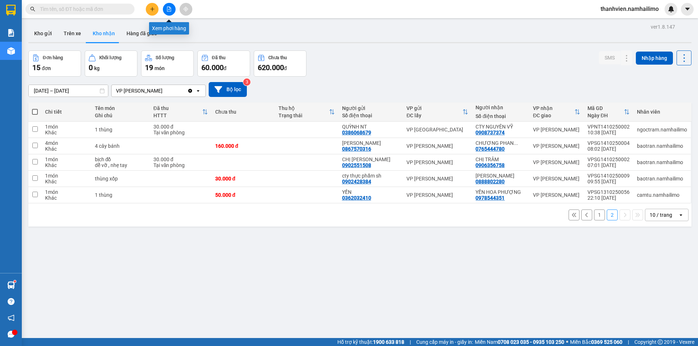
click at [168, 10] on icon "file-add" at bounding box center [168, 9] width 5 height 5
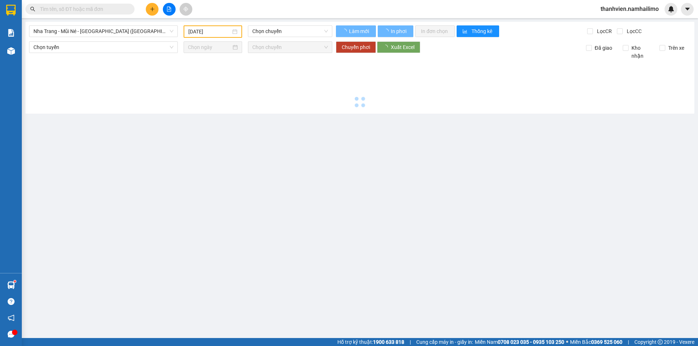
type input "[DATE]"
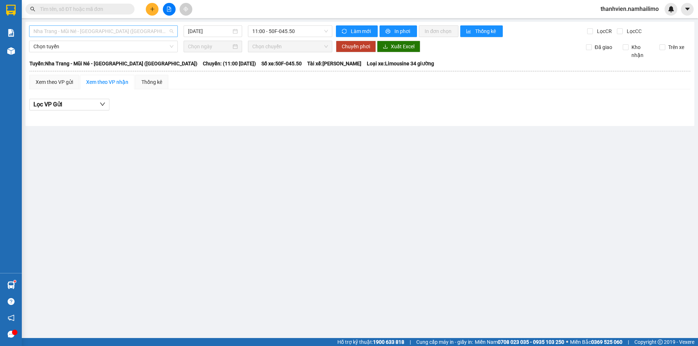
click at [128, 30] on span "Nha Trang - Mũi Né - [GEOGRAPHIC_DATA] ([GEOGRAPHIC_DATA])" at bounding box center [103, 31] width 140 height 11
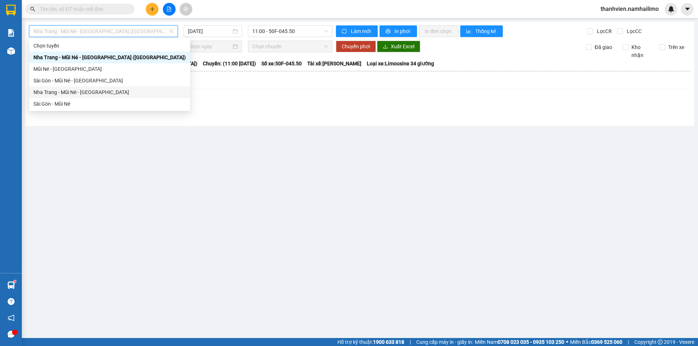
click at [106, 92] on div "Nha Trang - Mũi Né - [GEOGRAPHIC_DATA]" at bounding box center [109, 92] width 152 height 8
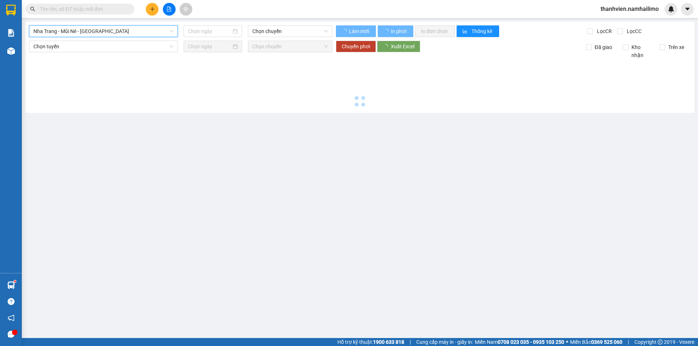
type input "[DATE]"
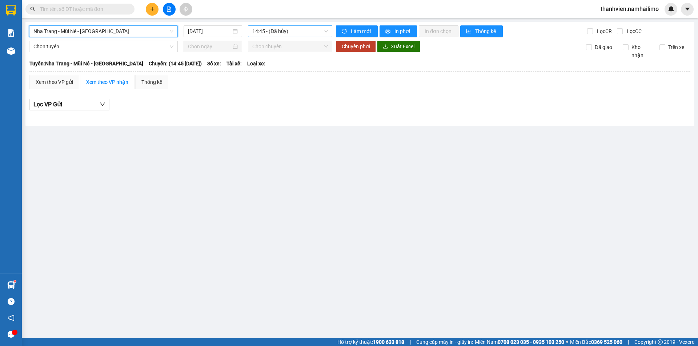
click at [314, 32] on span "14:45 - (Đã hủy)" at bounding box center [290, 31] width 76 height 11
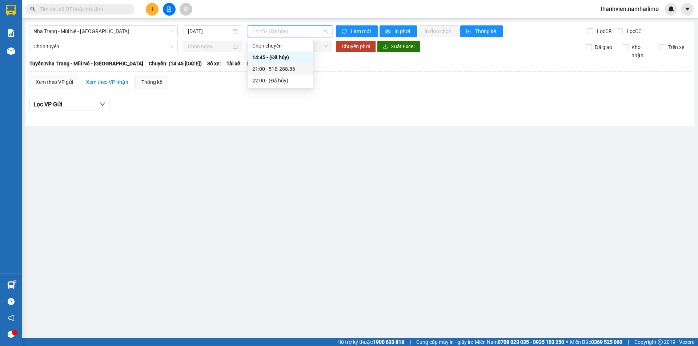
click at [298, 70] on div "21:00 - 51B-288.86" at bounding box center [280, 69] width 57 height 8
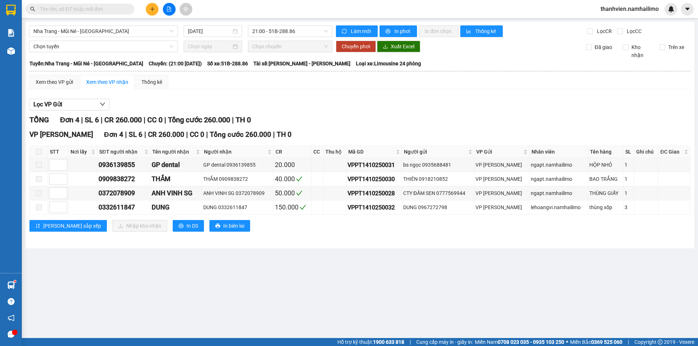
drag, startPoint x: 205, startPoint y: 294, endPoint x: 131, endPoint y: 132, distance: 178.9
click at [202, 284] on main "[GEOGRAPHIC_DATA] - [GEOGRAPHIC_DATA] - [GEOGRAPHIC_DATA] [DATE] 21:00 - 51B-28…" at bounding box center [349, 169] width 698 height 338
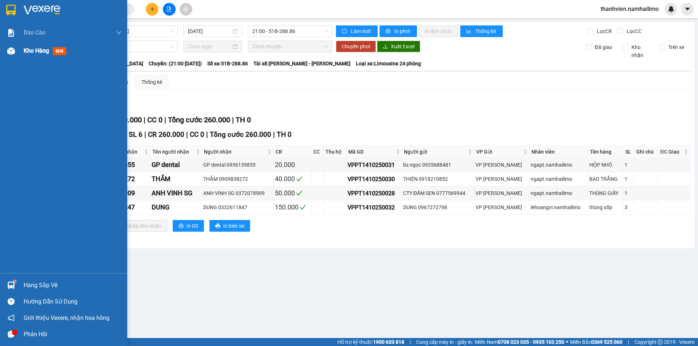
click at [17, 46] on div at bounding box center [11, 51] width 13 height 13
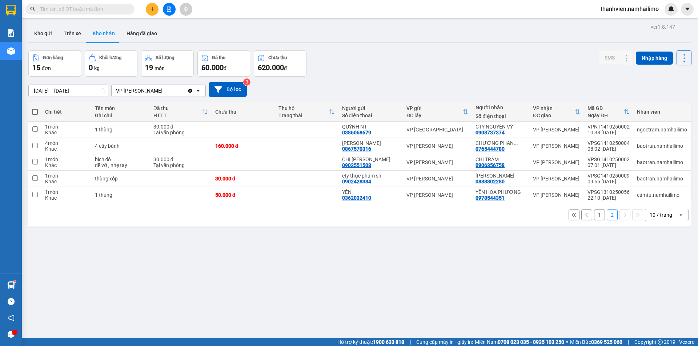
click at [109, 36] on button "Kho nhận" at bounding box center [104, 33] width 34 height 17
click at [597, 217] on button "1" at bounding box center [599, 215] width 11 height 11
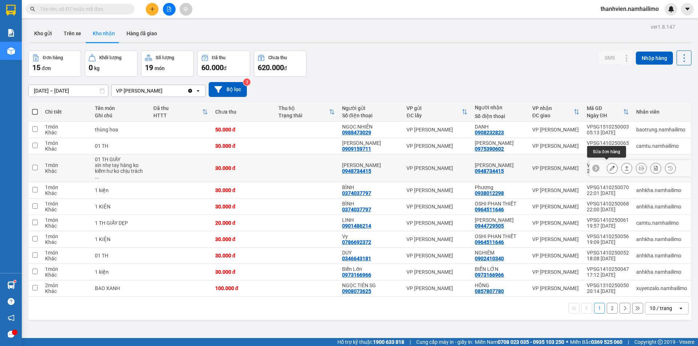
click at [609, 166] on icon at bounding box center [611, 168] width 5 height 5
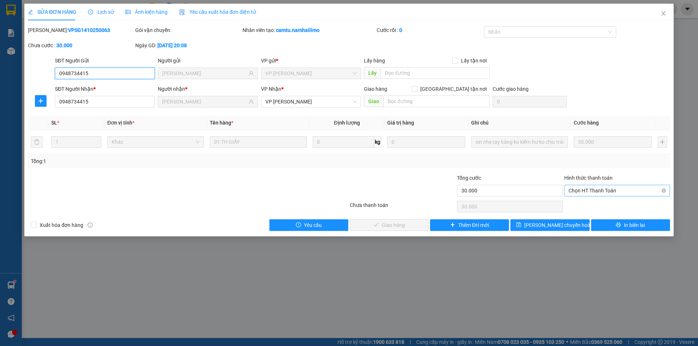
click at [589, 190] on span "Chọn HT Thanh Toán" at bounding box center [616, 190] width 97 height 11
click at [585, 205] on div "Tại văn phòng" at bounding box center [616, 205] width 97 height 8
type input "0"
click at [412, 226] on button "Giao hàng" at bounding box center [389, 226] width 79 height 12
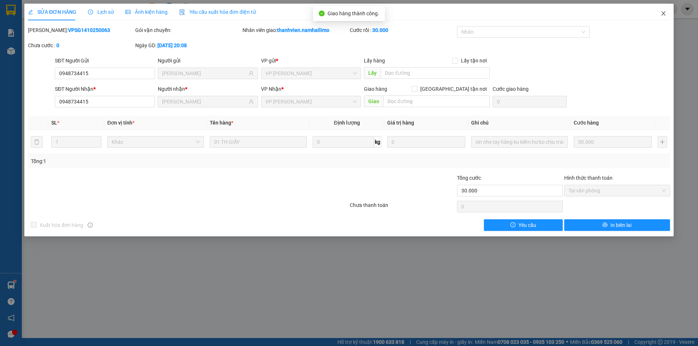
click at [663, 13] on icon "close" at bounding box center [663, 14] width 6 height 6
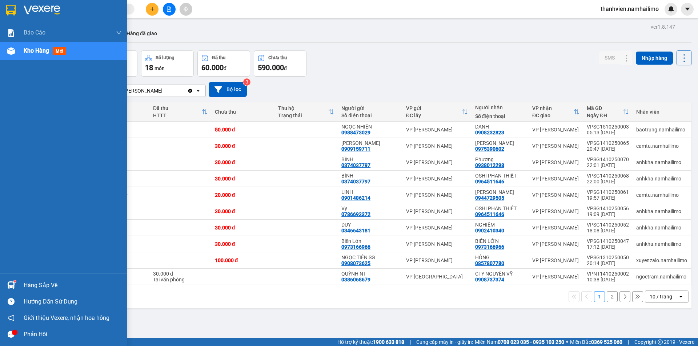
click at [11, 334] on icon "message" at bounding box center [11, 334] width 7 height 7
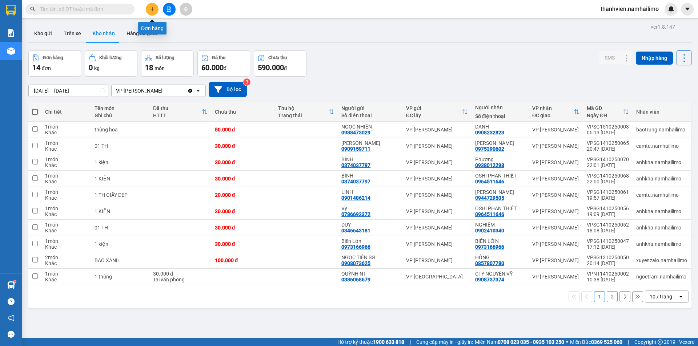
click at [153, 14] on button at bounding box center [152, 9] width 13 height 13
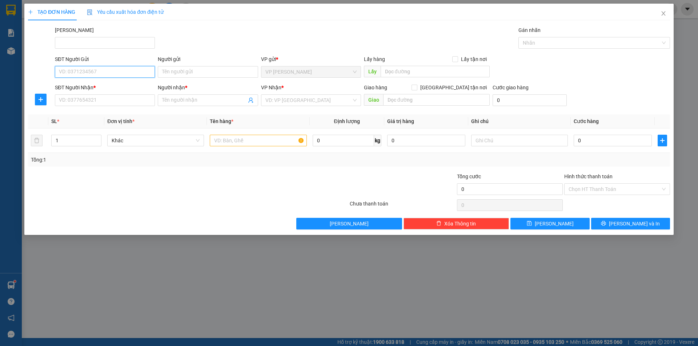
click at [127, 74] on input "SĐT Người Gửi" at bounding box center [105, 72] width 100 height 12
click at [126, 85] on div "0969555700 - THẾ" at bounding box center [104, 86] width 91 height 8
type input "0969555700"
type input "THẾ"
type input "0903722103"
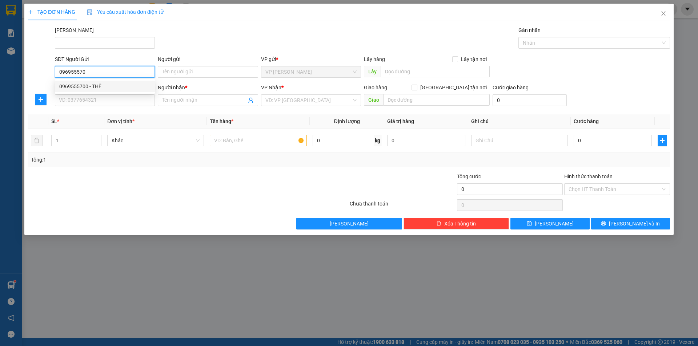
type input "ANH HIỆP"
type input "20.000"
type input "0969555700"
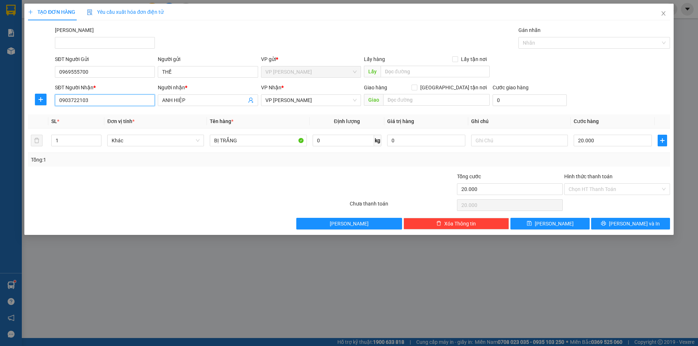
click at [90, 102] on input "0903722103" at bounding box center [105, 100] width 100 height 12
click at [91, 102] on input "0903722103" at bounding box center [105, 100] width 100 height 12
type input "0918705782"
click at [109, 117] on div "0918705782 - MR [PERSON_NAME]" at bounding box center [104, 115] width 91 height 8
type input "MR [PERSON_NAME]"
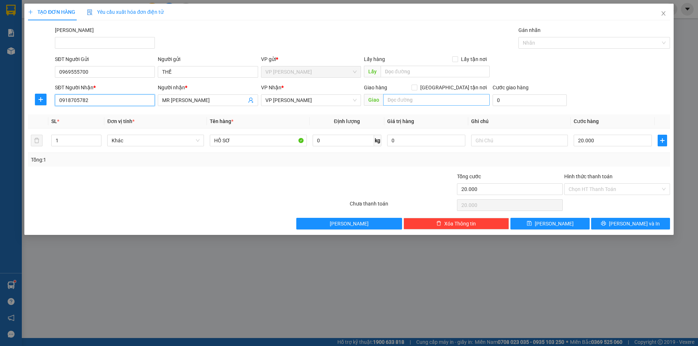
type input "0918705782"
click at [396, 102] on input "text" at bounding box center [436, 100] width 106 height 12
type input "g"
click at [116, 102] on input "0918705782" at bounding box center [105, 100] width 100 height 12
click at [116, 101] on input "0918705782" at bounding box center [105, 100] width 100 height 12
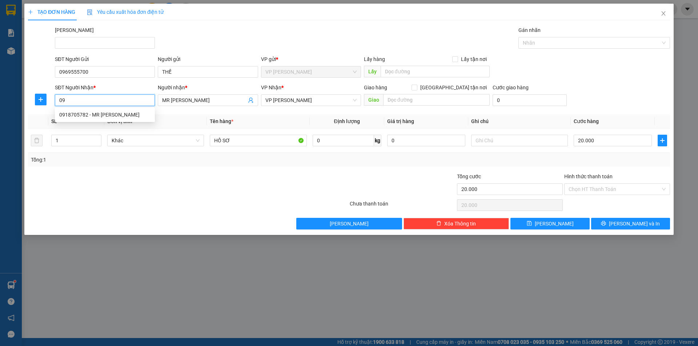
type input "0"
type input "0969790086"
click at [187, 98] on input "MR [PERSON_NAME]" at bounding box center [204, 100] width 84 height 8
type input "M"
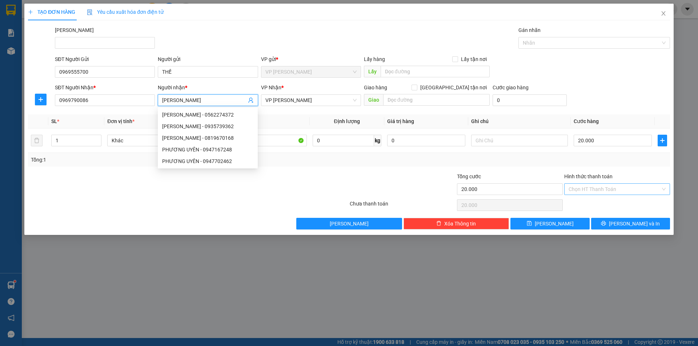
type input "[PERSON_NAME]"
click at [604, 186] on input "Hình thức thanh toán" at bounding box center [614, 189] width 92 height 11
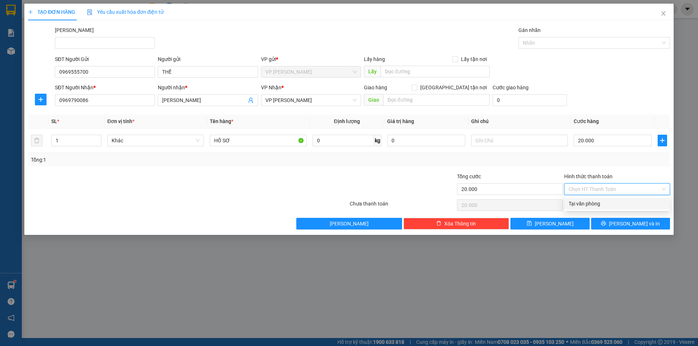
click at [603, 204] on div "Tại văn phòng" at bounding box center [616, 204] width 97 height 8
type input "0"
click at [608, 223] on button "[PERSON_NAME] và In" at bounding box center [630, 224] width 79 height 12
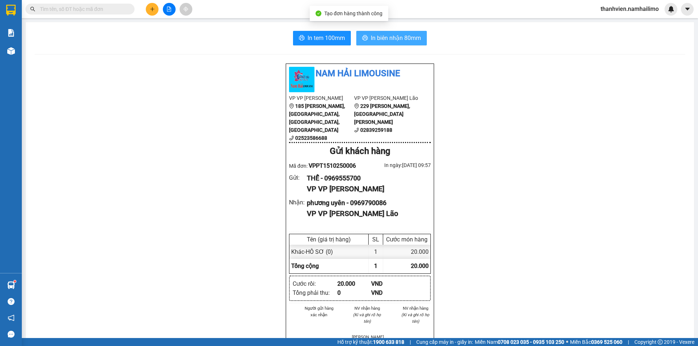
click at [402, 38] on span "In biên nhận 80mm" at bounding box center [396, 37] width 50 height 9
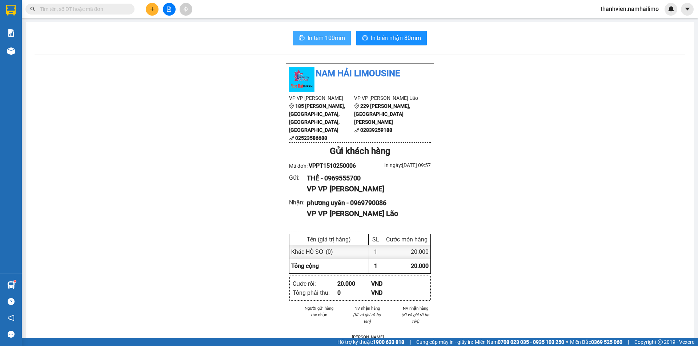
click at [337, 42] on span "In tem 100mm" at bounding box center [325, 37] width 37 height 9
click at [166, 10] on button at bounding box center [169, 9] width 13 height 13
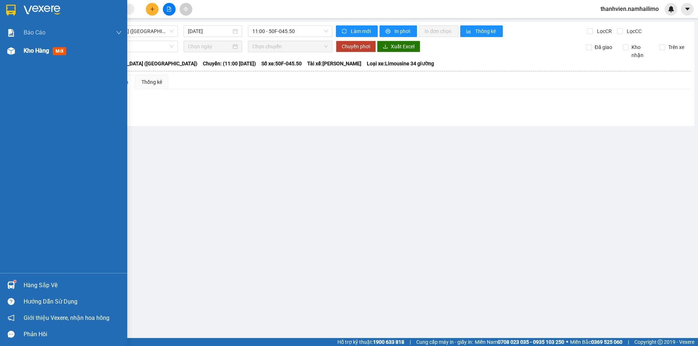
click at [31, 51] on span "Kho hàng" at bounding box center [36, 50] width 25 height 7
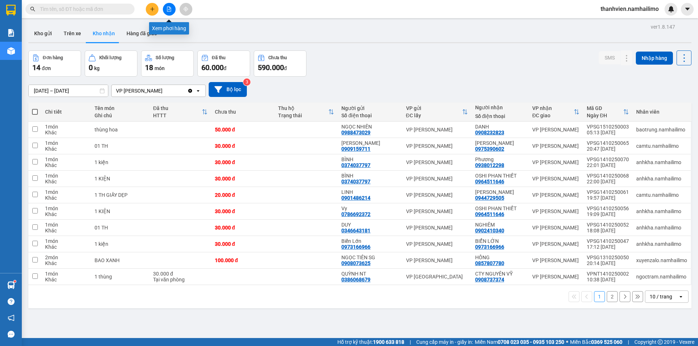
click at [168, 12] on button at bounding box center [169, 9] width 13 height 13
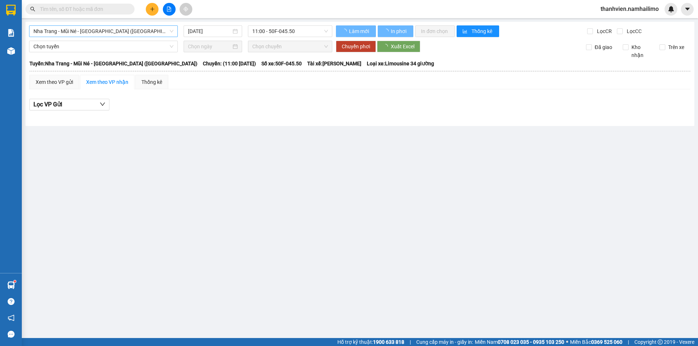
click at [133, 28] on span "Nha Trang - Mũi Né - [GEOGRAPHIC_DATA] ([GEOGRAPHIC_DATA])" at bounding box center [103, 31] width 140 height 11
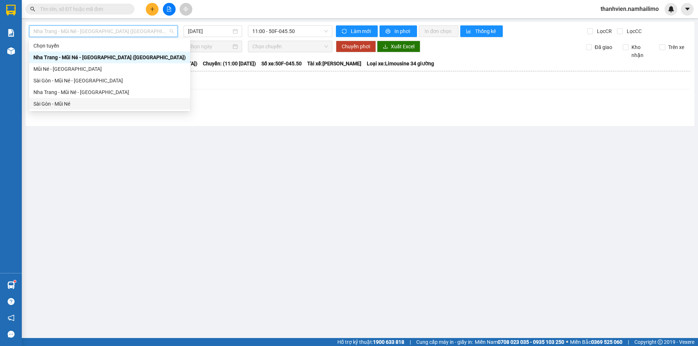
click at [81, 104] on div "Sài Gòn - Mũi Né" at bounding box center [109, 104] width 152 height 8
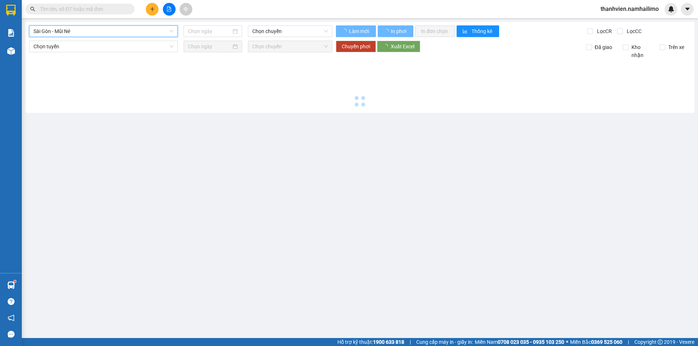
type input "[DATE]"
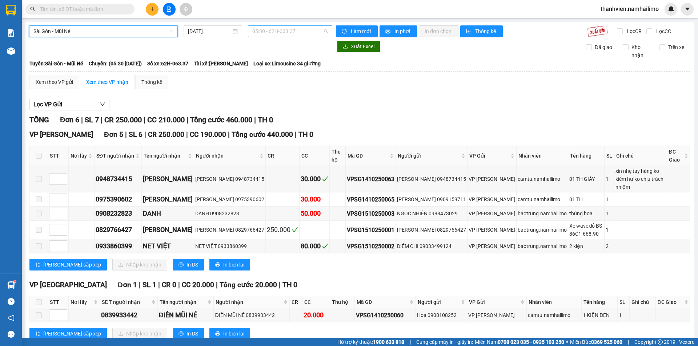
click at [303, 33] on span "05:30 - 62H-063.37" at bounding box center [290, 31] width 76 height 11
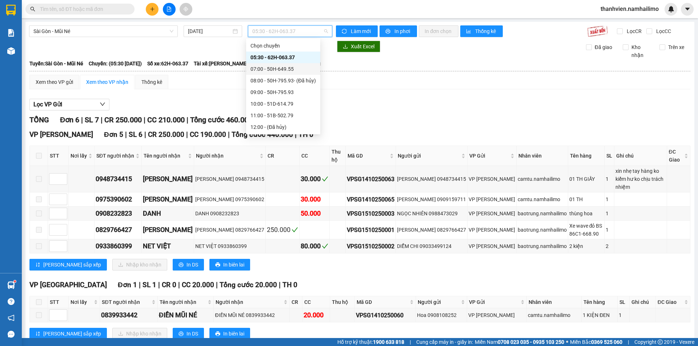
click at [302, 69] on div "07:00 - 50H-649.55" at bounding box center [282, 69] width 65 height 8
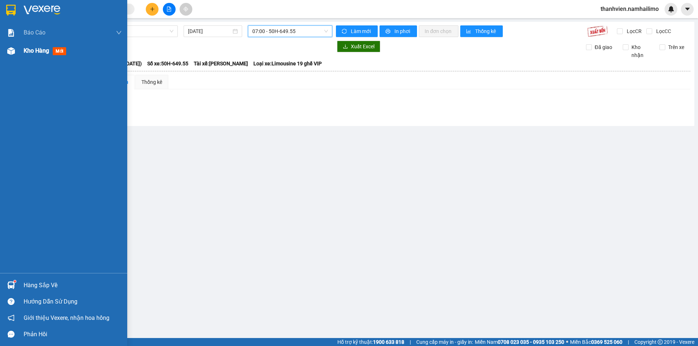
click at [35, 49] on span "Kho hàng" at bounding box center [36, 50] width 25 height 7
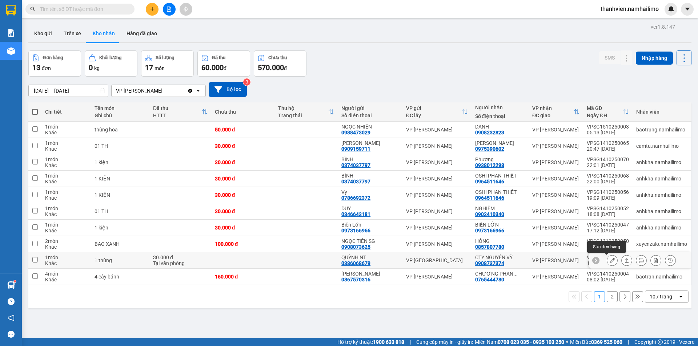
click at [609, 259] on icon at bounding box center [611, 260] width 5 height 5
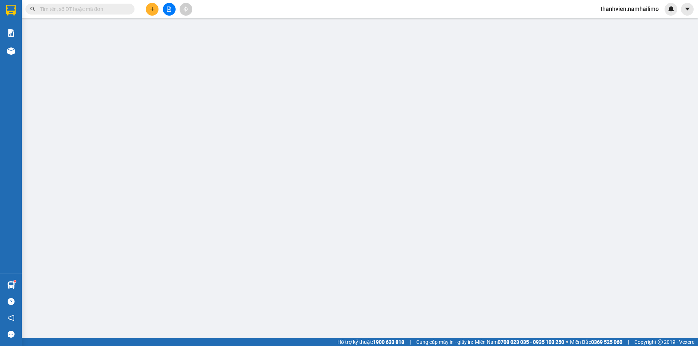
type input "0386068679"
type input "QUỲNH NT"
type input "0908737374"
type input "CTY NGUYÊN VỸ"
type input "30.000"
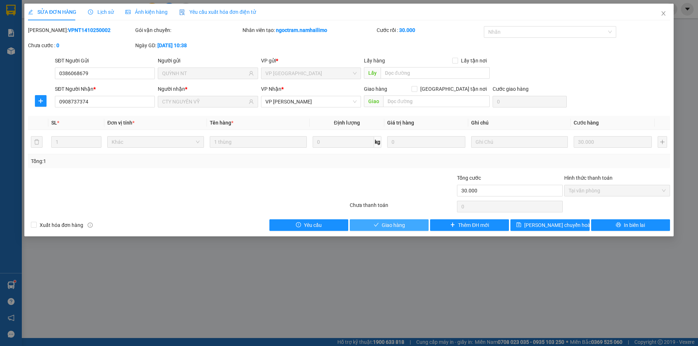
click at [403, 224] on span "Giao hàng" at bounding box center [393, 225] width 23 height 8
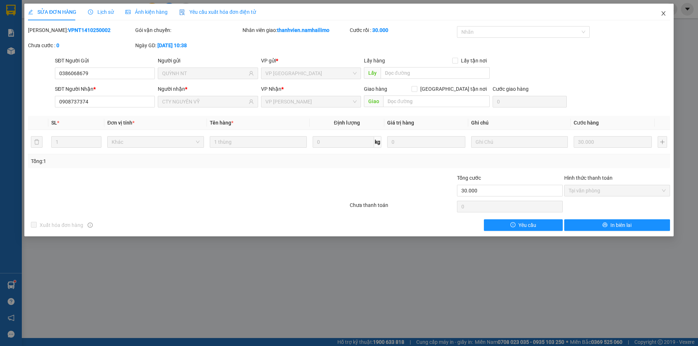
click at [662, 15] on icon "close" at bounding box center [663, 13] width 4 height 4
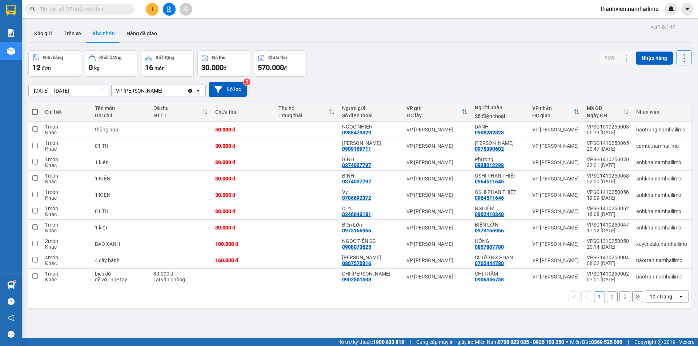
click at [608, 298] on button "2" at bounding box center [612, 296] width 11 height 11
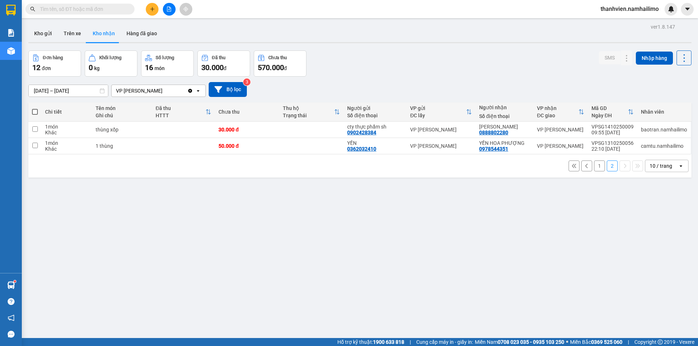
click at [594, 168] on button "1" at bounding box center [599, 166] width 11 height 11
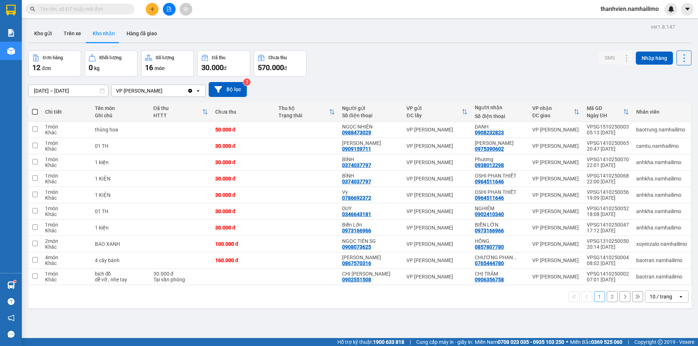
click at [607, 297] on button "2" at bounding box center [612, 296] width 11 height 11
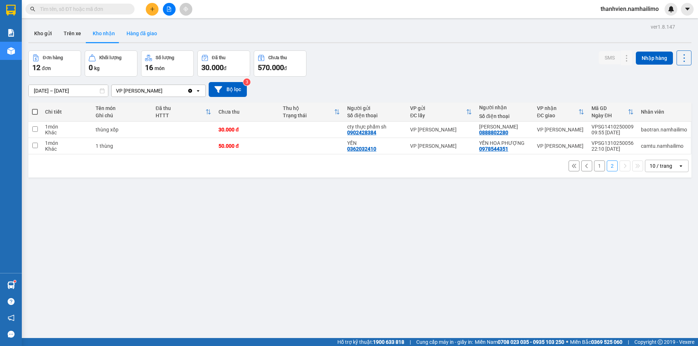
click at [143, 41] on button "Hàng đã giao" at bounding box center [142, 33] width 42 height 17
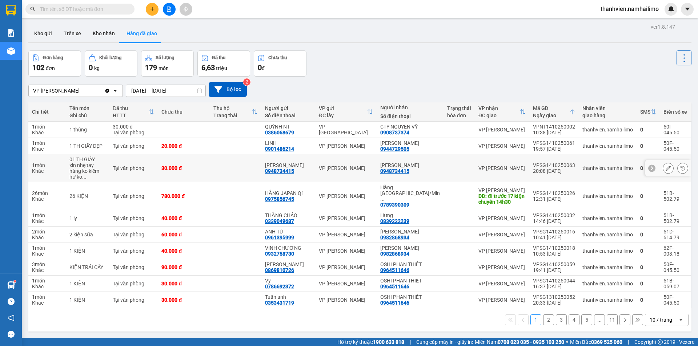
scroll to position [33, 0]
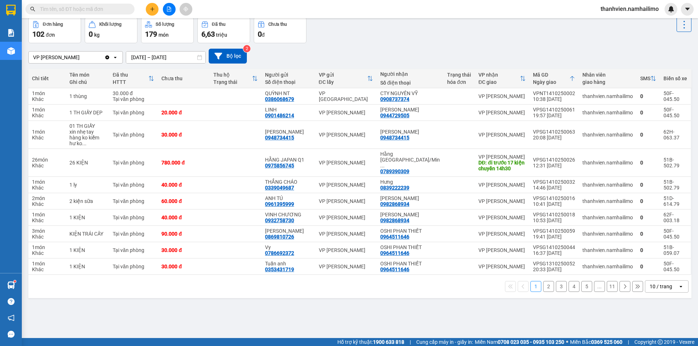
click at [545, 281] on button "2" at bounding box center [548, 286] width 11 height 11
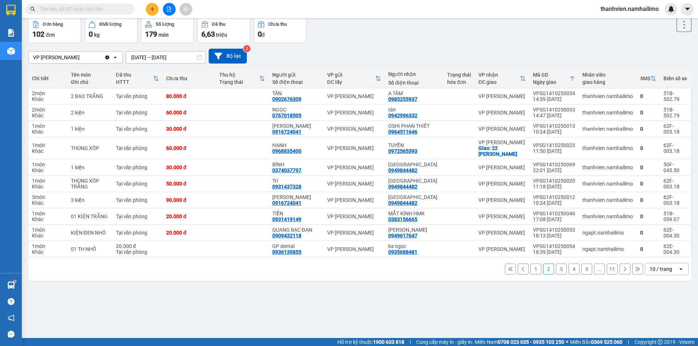
click at [556, 272] on button "3" at bounding box center [561, 269] width 11 height 11
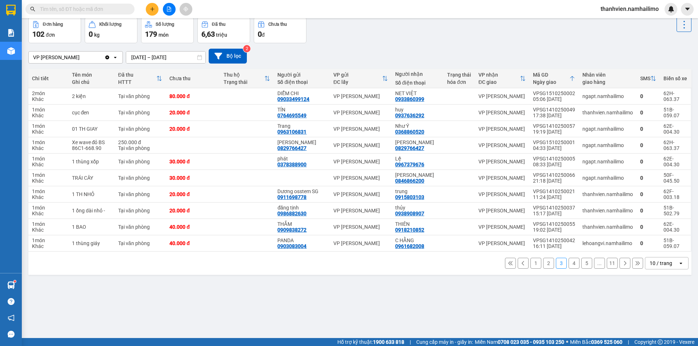
click at [568, 267] on button "4" at bounding box center [573, 263] width 11 height 11
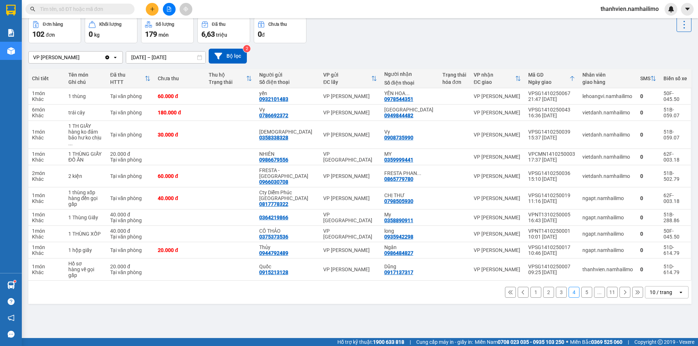
click at [584, 287] on button "5" at bounding box center [586, 292] width 11 height 11
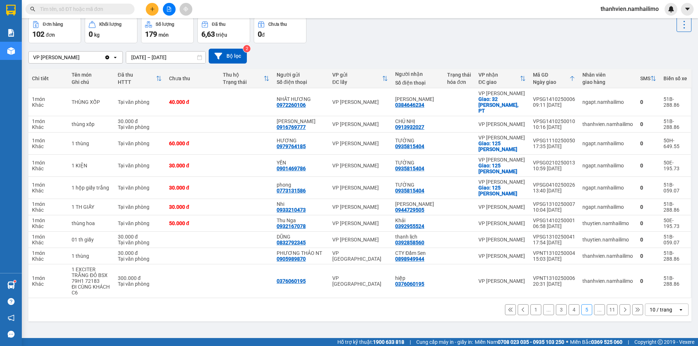
click at [622, 307] on icon at bounding box center [624, 309] width 5 height 5
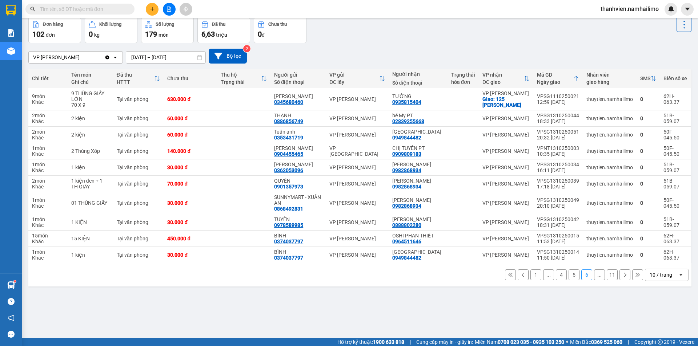
click at [520, 274] on icon at bounding box center [522, 275] width 5 height 5
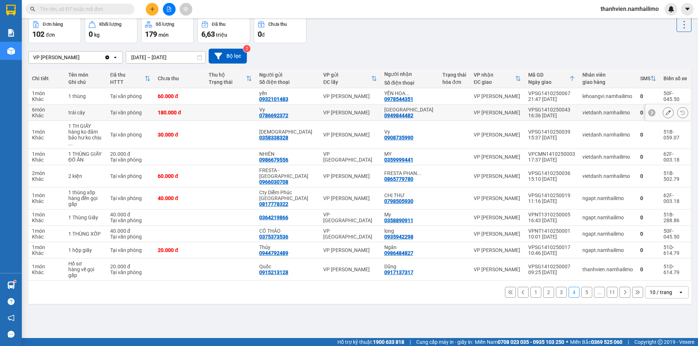
scroll to position [0, 0]
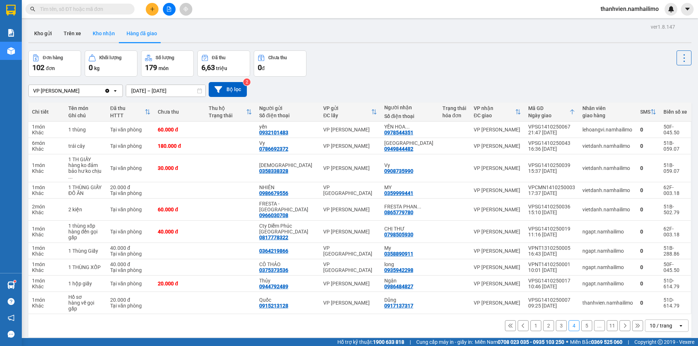
click at [100, 32] on button "Kho nhận" at bounding box center [104, 33] width 34 height 17
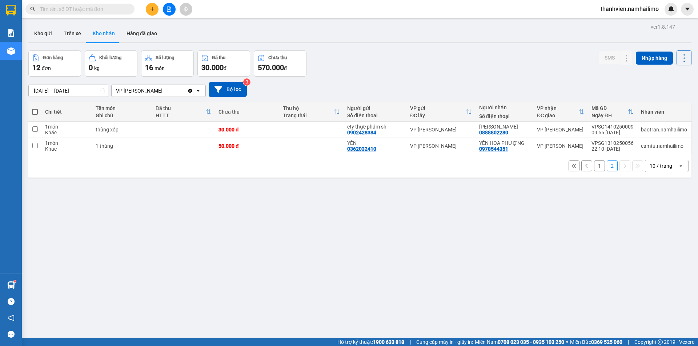
click at [594, 165] on button "1" at bounding box center [599, 166] width 11 height 11
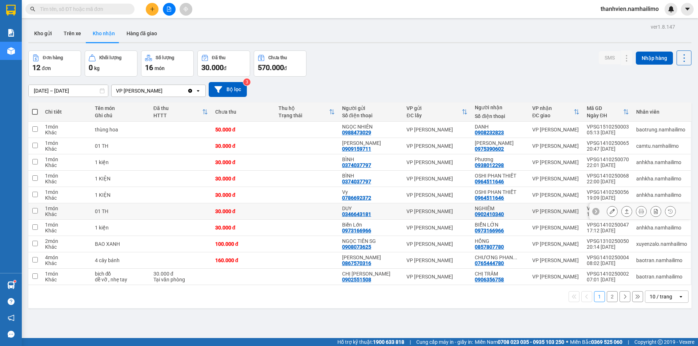
scroll to position [33, 0]
click at [480, 195] on div "0964511646" at bounding box center [489, 198] width 29 height 6
click at [141, 33] on button "Hàng đã giao" at bounding box center [142, 33] width 42 height 17
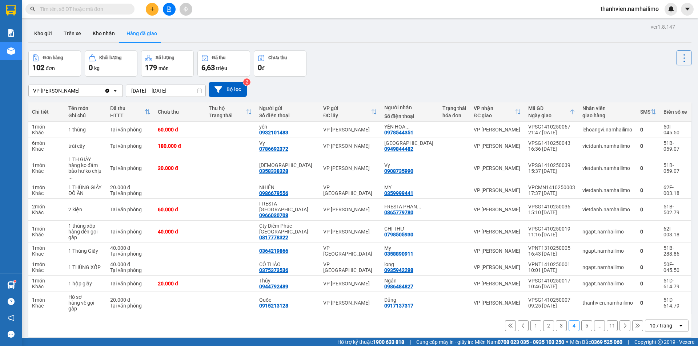
click at [530, 321] on button "1" at bounding box center [535, 326] width 11 height 11
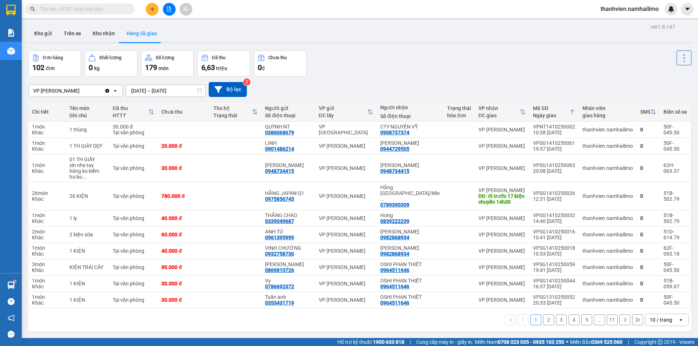
click at [545, 315] on button "2" at bounding box center [548, 320] width 11 height 11
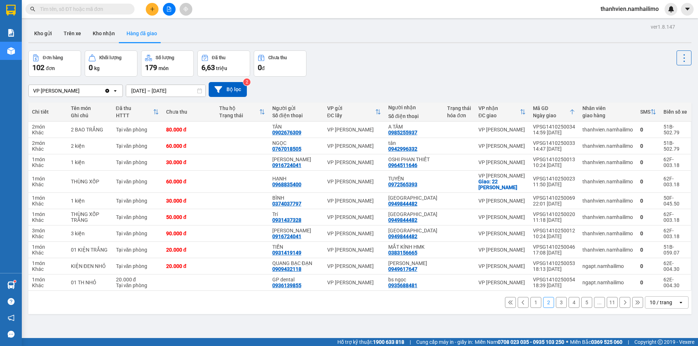
click at [530, 303] on button "1" at bounding box center [535, 302] width 11 height 11
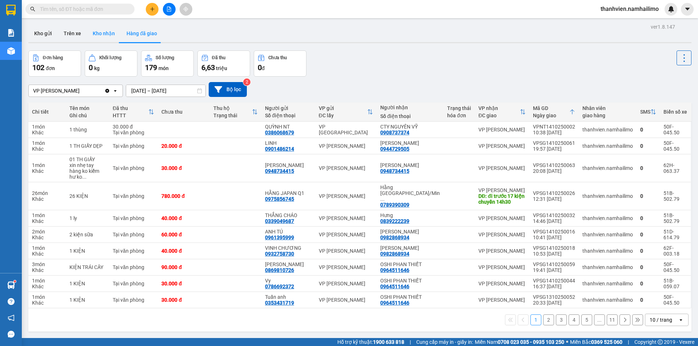
click at [102, 28] on button "Kho nhận" at bounding box center [104, 33] width 34 height 17
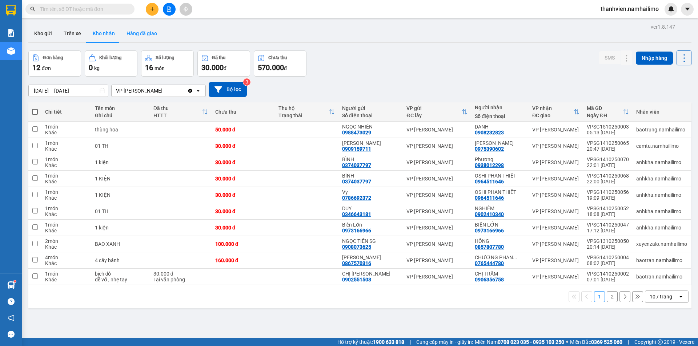
click at [153, 36] on button "Hàng đã giao" at bounding box center [142, 33] width 42 height 17
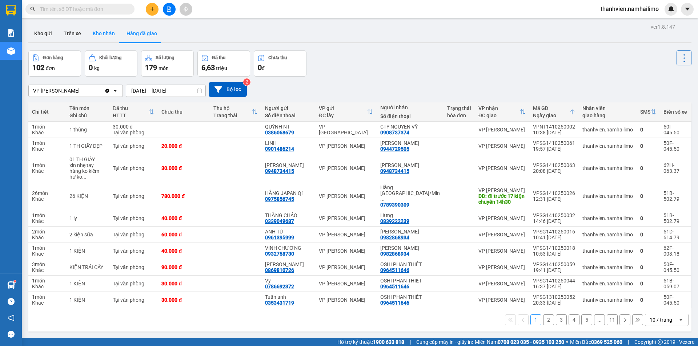
click at [113, 32] on button "Kho nhận" at bounding box center [104, 33] width 34 height 17
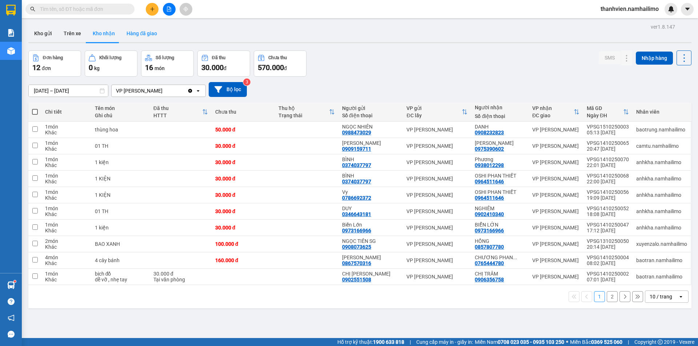
click at [129, 29] on button "Hàng đã giao" at bounding box center [142, 33] width 42 height 17
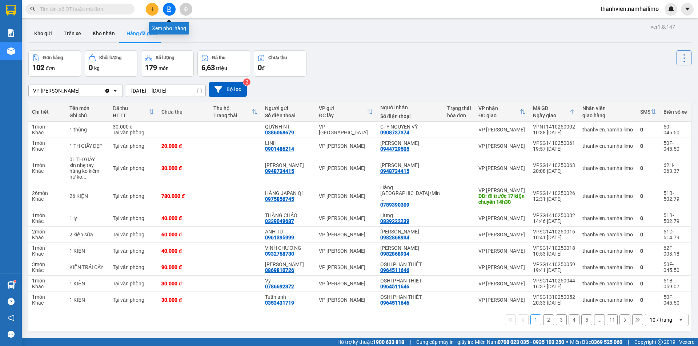
click at [166, 8] on button at bounding box center [169, 9] width 13 height 13
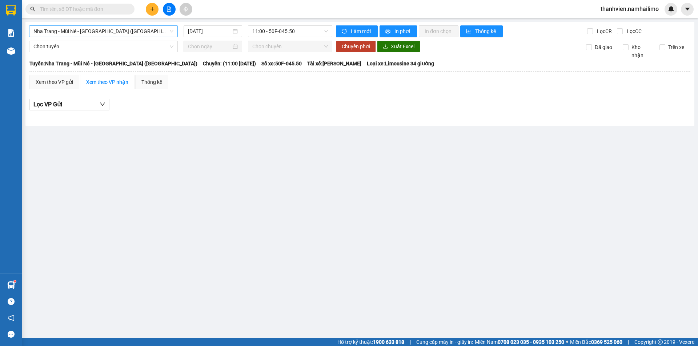
click at [134, 30] on span "Nha Trang - Mũi Né - [GEOGRAPHIC_DATA] ([GEOGRAPHIC_DATA])" at bounding box center [103, 31] width 140 height 11
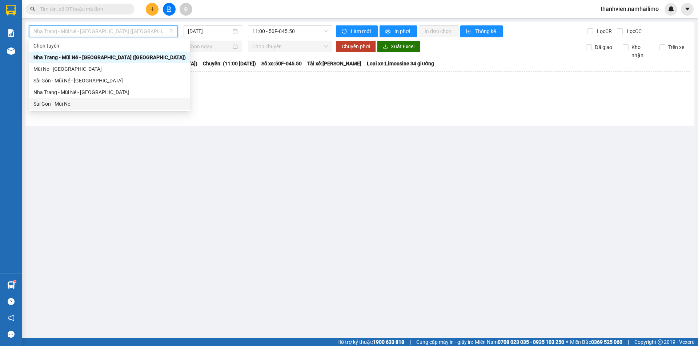
click at [78, 105] on div "Sài Gòn - Mũi Né" at bounding box center [109, 104] width 152 height 8
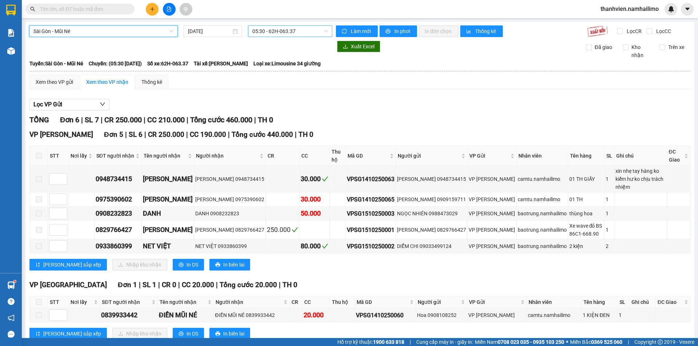
click at [299, 31] on span "05:30 - 62H-063.37" at bounding box center [290, 31] width 76 height 11
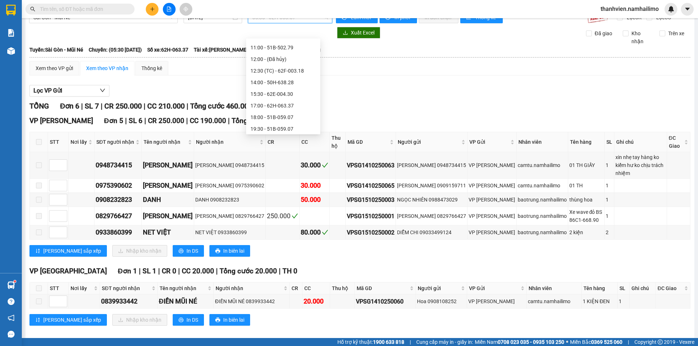
scroll to position [69, 0]
click at [284, 105] on div "17:00 - 62H-063.37" at bounding box center [282, 104] width 65 height 8
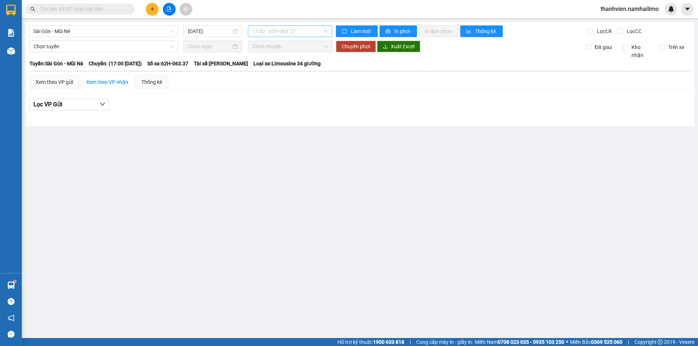
click at [314, 29] on span "17:00 - 62H-063.37" at bounding box center [290, 31] width 76 height 11
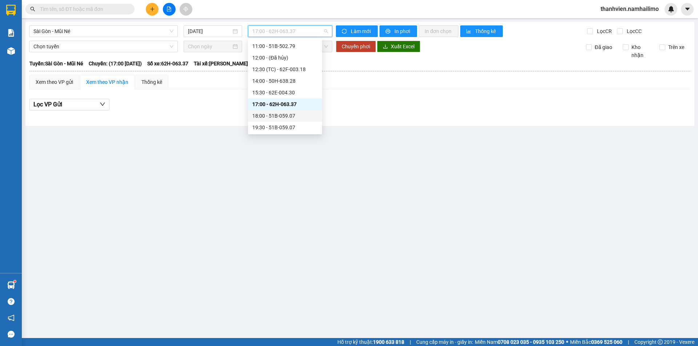
click at [302, 114] on div "18:00 - 51B-059.07" at bounding box center [284, 116] width 65 height 8
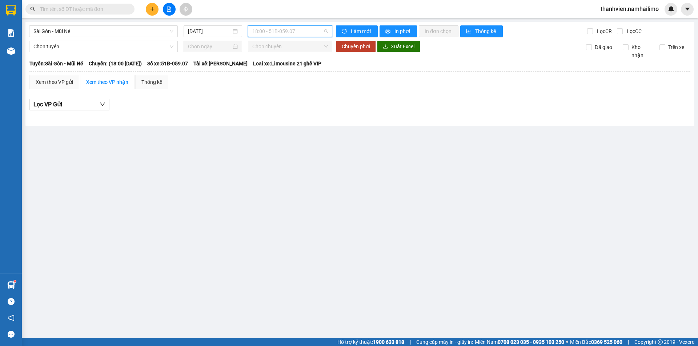
click at [322, 31] on span "18:00 - 51B-059.07" at bounding box center [290, 31] width 76 height 11
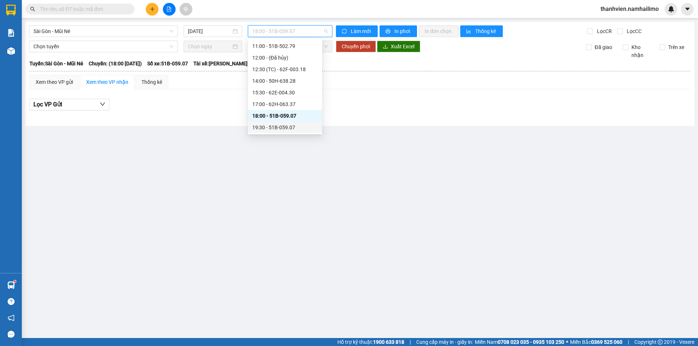
click at [305, 129] on div "19:30 - 51B-059.07" at bounding box center [284, 128] width 65 height 8
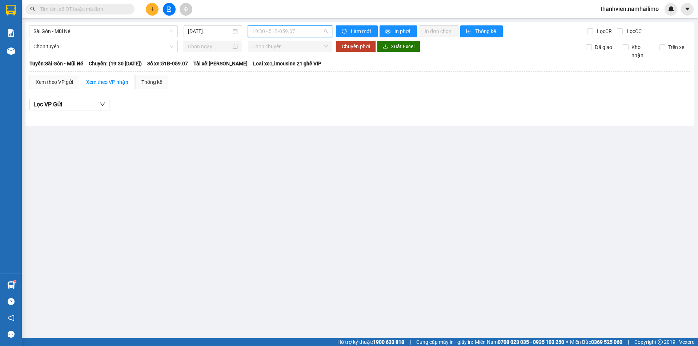
scroll to position [70, 0]
click at [315, 32] on span "19:30 - 51B-059.07" at bounding box center [290, 31] width 76 height 11
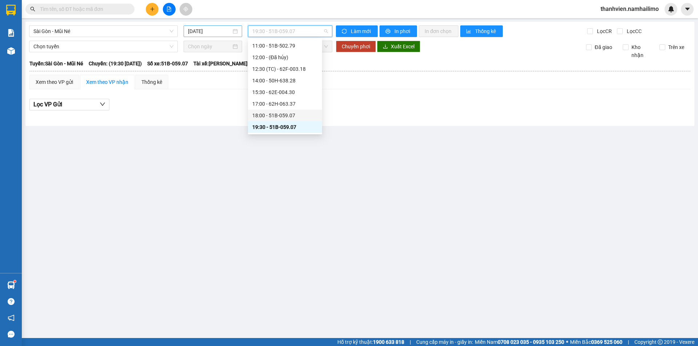
click at [213, 30] on input "[DATE]" at bounding box center [209, 31] width 43 height 8
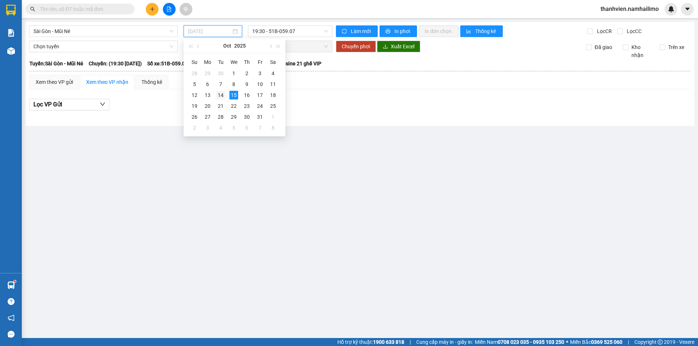
click at [224, 98] on div "14" at bounding box center [220, 95] width 9 height 9
type input "[DATE]"
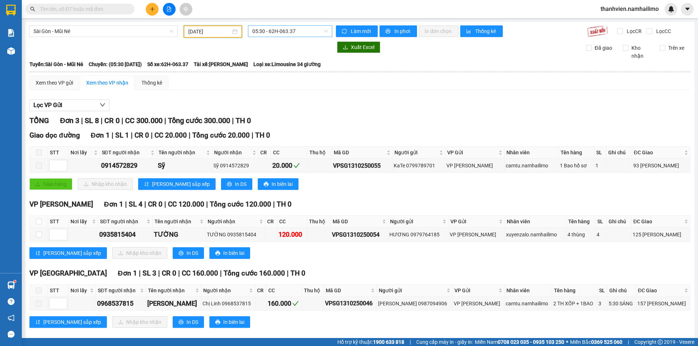
click at [313, 27] on span "05:30 - 62H-063.37" at bounding box center [290, 31] width 76 height 11
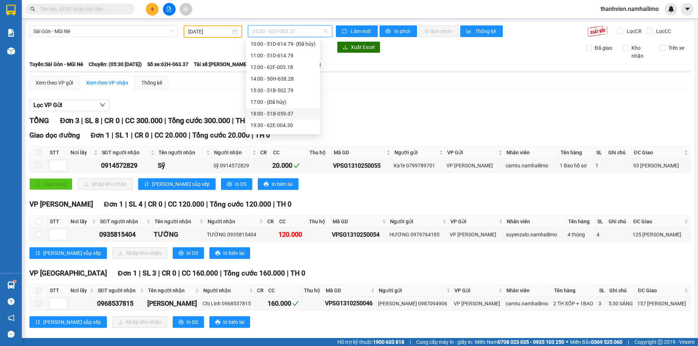
scroll to position [70, 0]
click at [288, 101] on div "18:00 - 51B-059.07" at bounding box center [282, 104] width 65 height 8
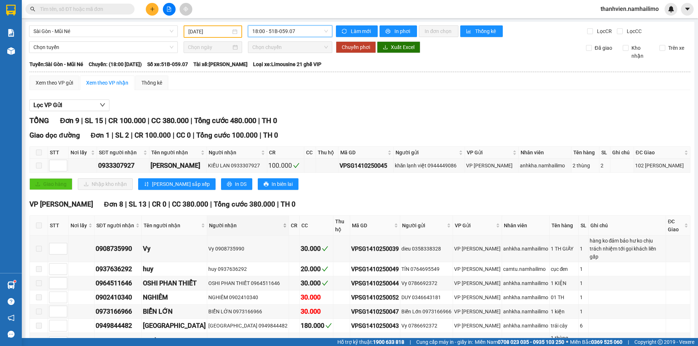
scroll to position [61, 0]
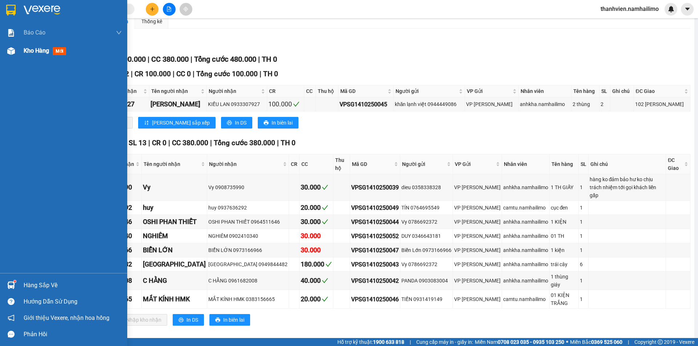
click at [26, 49] on span "Kho hàng" at bounding box center [36, 50] width 25 height 7
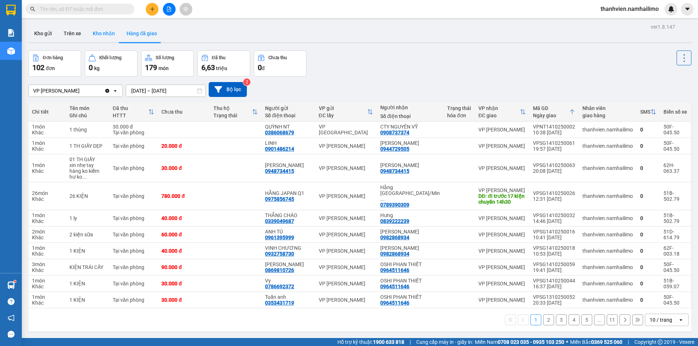
click at [104, 30] on button "Kho nhận" at bounding box center [104, 33] width 34 height 17
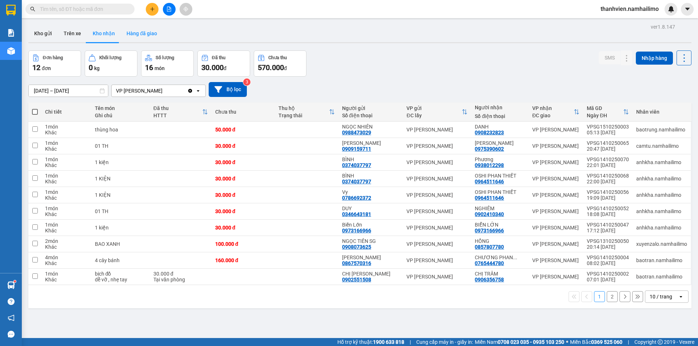
click at [132, 27] on button "Hàng đã giao" at bounding box center [142, 33] width 42 height 17
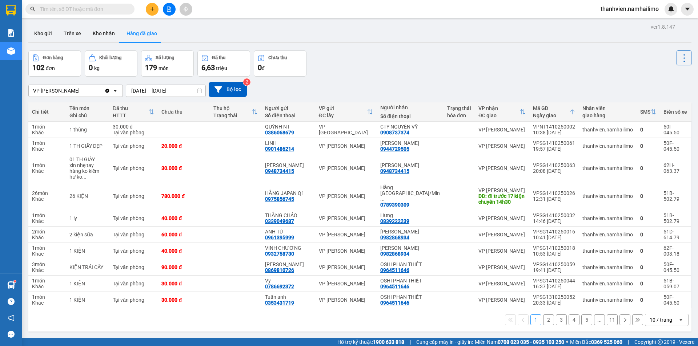
click at [543, 315] on button "2" at bounding box center [548, 320] width 11 height 11
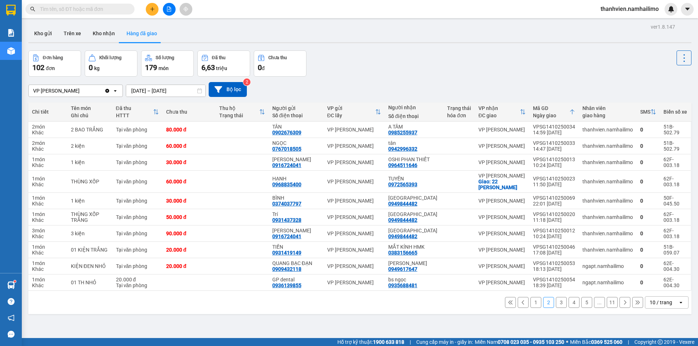
click at [556, 306] on button "3" at bounding box center [561, 302] width 11 height 11
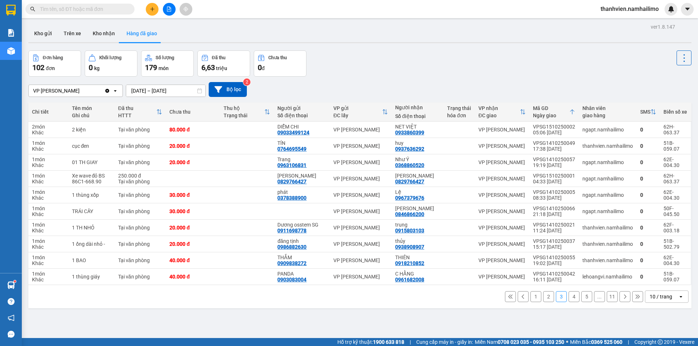
click at [568, 299] on button "4" at bounding box center [573, 296] width 11 height 11
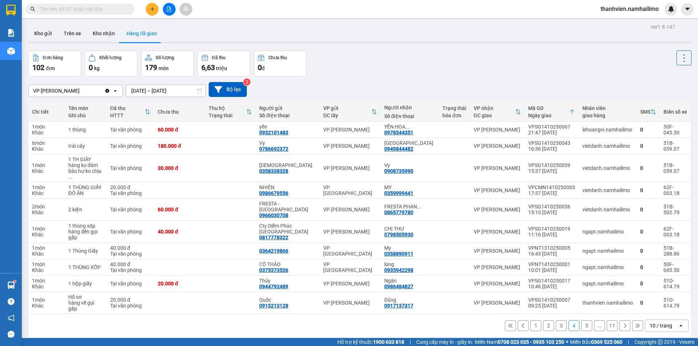
click at [530, 321] on button "1" at bounding box center [535, 326] width 11 height 11
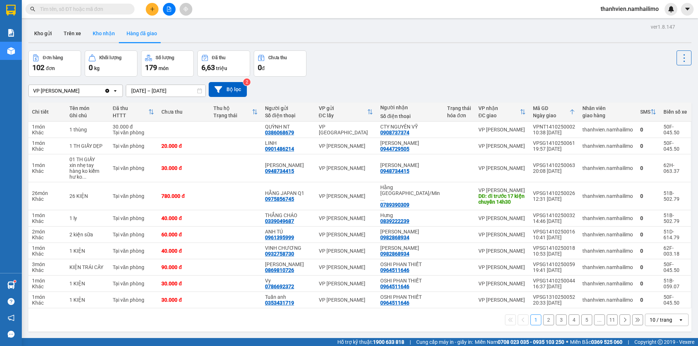
click at [107, 35] on button "Kho nhận" at bounding box center [104, 33] width 34 height 17
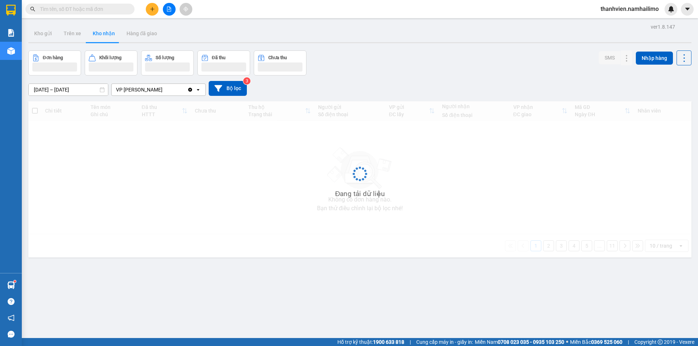
click at [107, 35] on button "Kho nhận" at bounding box center [104, 33] width 34 height 17
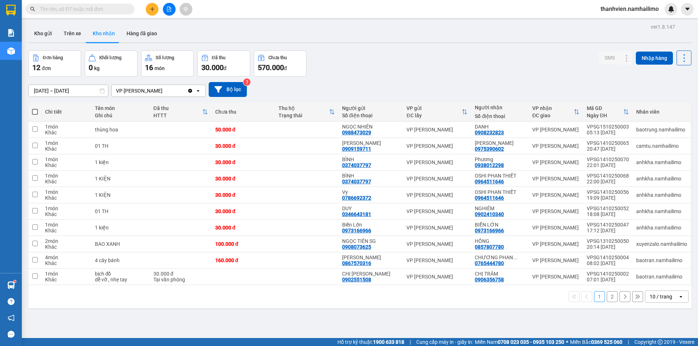
click at [193, 318] on div "ver 1.8.147 Kho gửi Trên xe Kho nhận Hàng đã giao Đơn hàng 12 đơn Khối lượng 0 …" at bounding box center [359, 195] width 669 height 346
click at [122, 9] on input "text" at bounding box center [83, 9] width 86 height 8
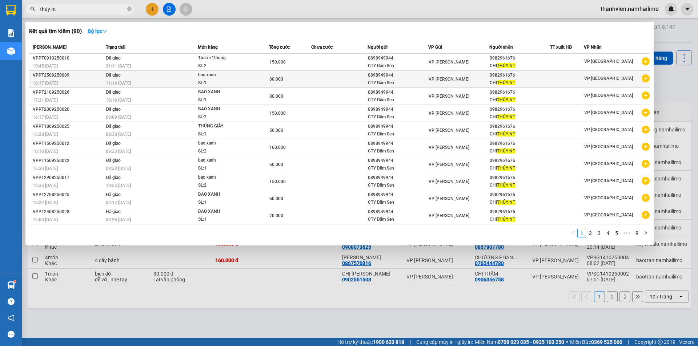
type input "thúy nt"
click at [647, 77] on icon "plus-circle" at bounding box center [645, 79] width 8 height 8
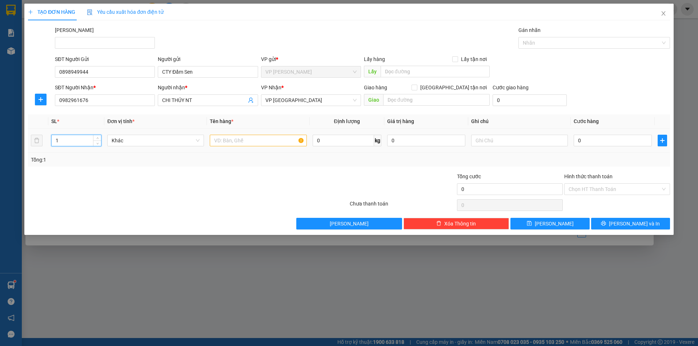
click at [66, 142] on input "1" at bounding box center [76, 140] width 49 height 11
type input "2"
click at [241, 140] on input "text" at bounding box center [258, 141] width 97 height 12
type input "thùng giấy+bao xanh"
click at [589, 144] on input "0" at bounding box center [612, 141] width 78 height 12
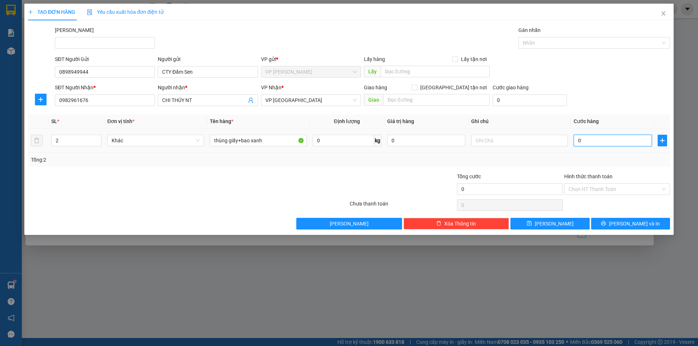
type input "1"
type input "10"
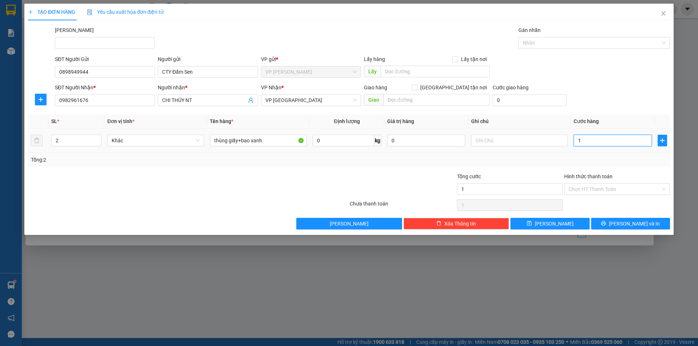
type input "10"
type input "100"
type input "100.000"
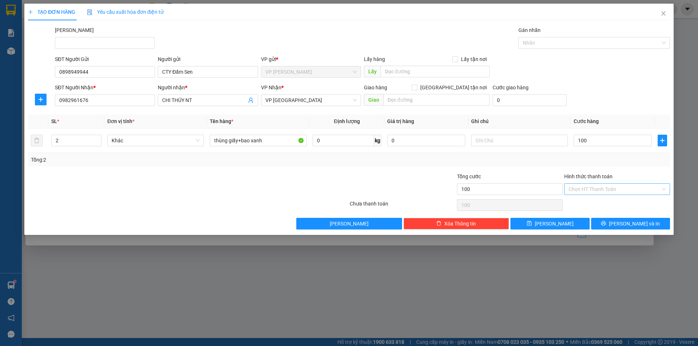
type input "100.000"
click at [592, 186] on input "Hình thức thanh toán" at bounding box center [614, 189] width 92 height 11
click at [602, 203] on div "Tại văn phòng" at bounding box center [616, 204] width 97 height 8
type input "0"
click at [603, 222] on button "[PERSON_NAME] và In" at bounding box center [630, 224] width 79 height 12
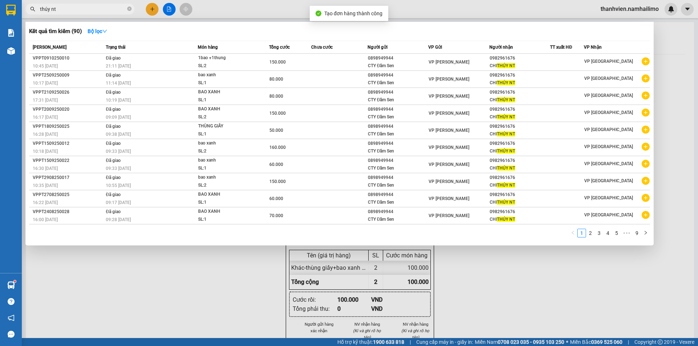
drag, startPoint x: 500, startPoint y: 309, endPoint x: 505, endPoint y: 269, distance: 40.6
click at [502, 302] on div at bounding box center [349, 173] width 698 height 346
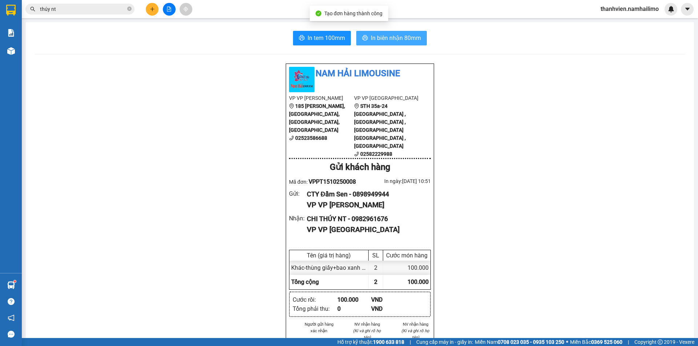
click at [385, 37] on span "In biên nhận 80mm" at bounding box center [396, 37] width 50 height 9
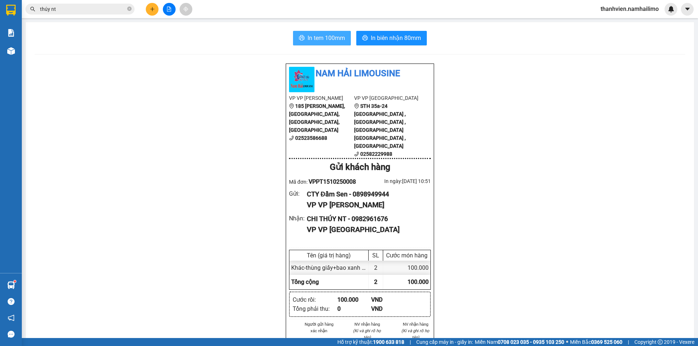
click at [329, 34] on span "In tem 100mm" at bounding box center [325, 37] width 37 height 9
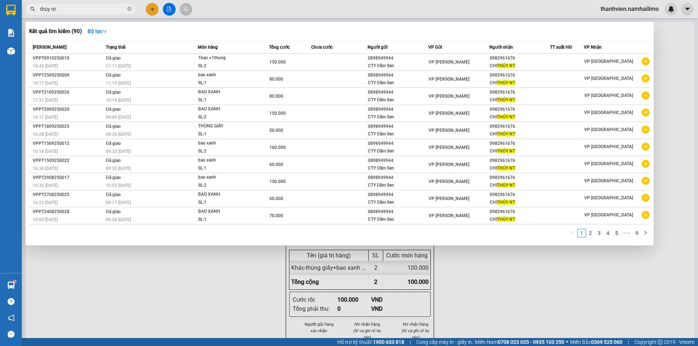
click at [113, 11] on input "thúy nt" at bounding box center [83, 9] width 86 height 8
type input "t"
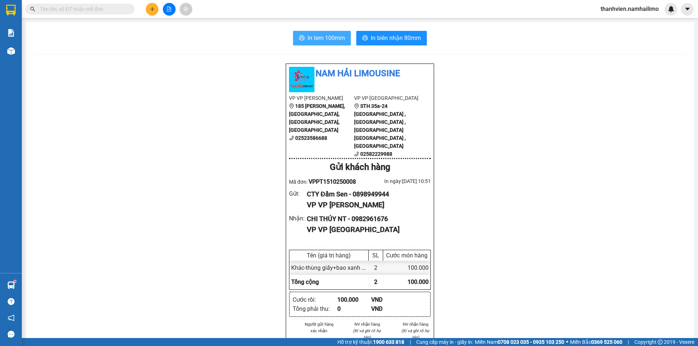
click at [326, 32] on button "In tem 100mm" at bounding box center [322, 38] width 58 height 15
click at [54, 7] on input "text" at bounding box center [83, 9] width 86 height 8
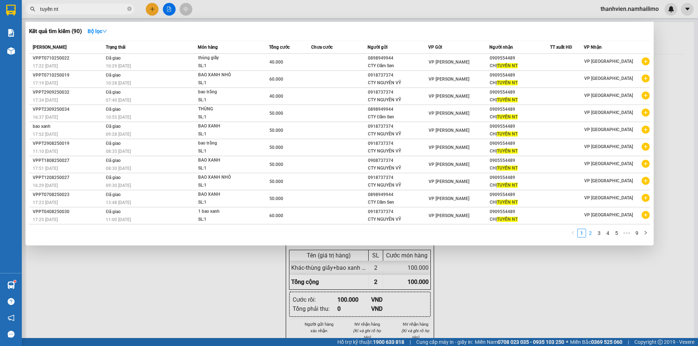
type input "tuyền nt"
click at [592, 234] on link "2" at bounding box center [590, 233] width 8 height 8
click at [600, 235] on link "3" at bounding box center [599, 233] width 8 height 8
click at [605, 233] on link "4" at bounding box center [608, 233] width 8 height 8
click at [608, 233] on link "5" at bounding box center [608, 233] width 8 height 8
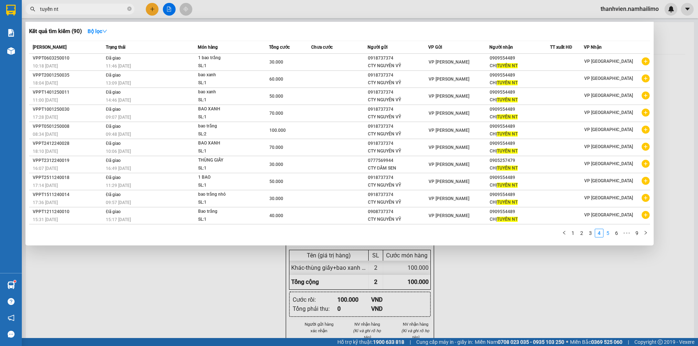
click at [608, 233] on div "Mã ĐH Trạng thái Món hàng Tổng cước Chưa cước Người gửi VP Gửi Người nhận TT xu…" at bounding box center [339, 141] width 621 height 201
drag, startPoint x: 503, startPoint y: 296, endPoint x: 495, endPoint y: 283, distance: 15.3
click at [503, 294] on div at bounding box center [349, 173] width 698 height 346
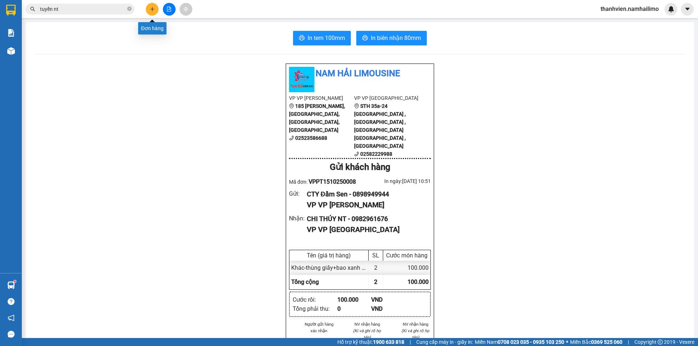
click at [149, 7] on button at bounding box center [152, 9] width 13 height 13
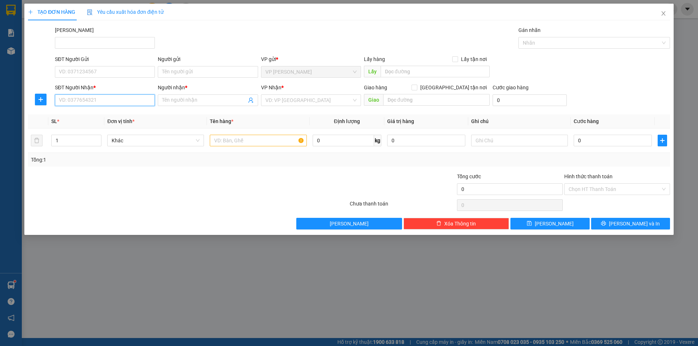
click at [81, 98] on input "SĐT Người Nhận *" at bounding box center [105, 100] width 100 height 12
type input "0907253466"
click at [108, 116] on div "0907253466 - CHỊ TÌM NT" at bounding box center [104, 115] width 91 height 8
type input "CHỊ TÌM NT"
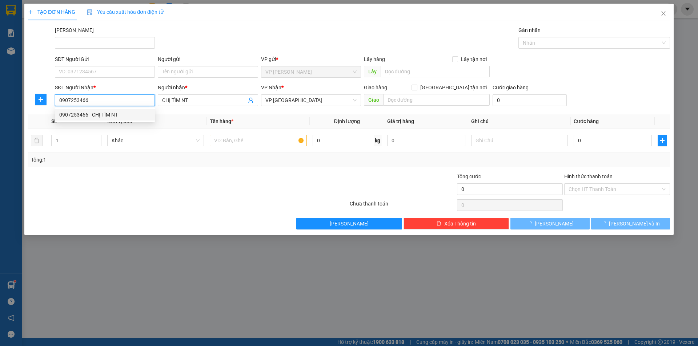
type input "50.000"
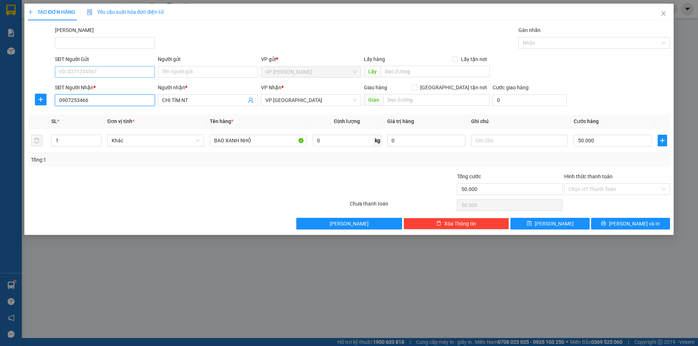
type input "0907253466"
click at [119, 69] on input "SĐT Người Gửi" at bounding box center [105, 72] width 100 height 12
drag, startPoint x: 121, startPoint y: 85, endPoint x: 111, endPoint y: 89, distance: 11.5
click at [121, 86] on div "0933089944 - CTY ĐẦM SEN" at bounding box center [104, 86] width 91 height 8
type input "0933089944"
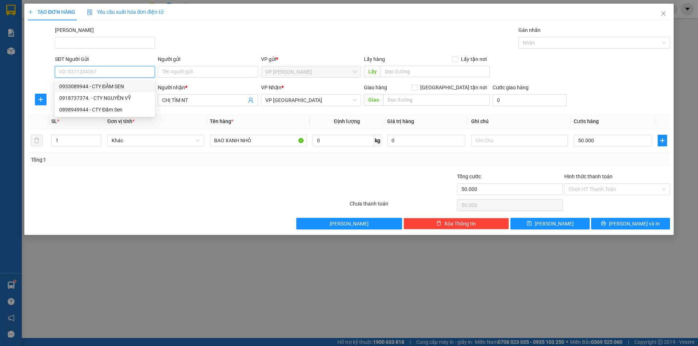
type input "CTY ĐẦM SEN"
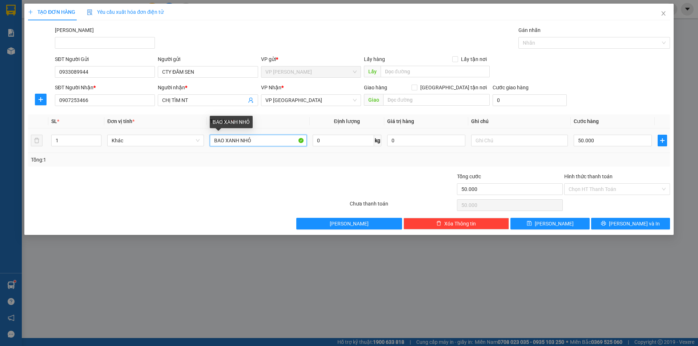
drag, startPoint x: 254, startPoint y: 140, endPoint x: 214, endPoint y: 140, distance: 39.6
click at [214, 140] on input "BAO XANH NHỎ" at bounding box center [258, 141] width 97 height 12
drag, startPoint x: 284, startPoint y: 140, endPoint x: 243, endPoint y: 142, distance: 40.7
click at [243, 142] on input "thùng giấyBAO XANH NHỎ" at bounding box center [258, 141] width 97 height 12
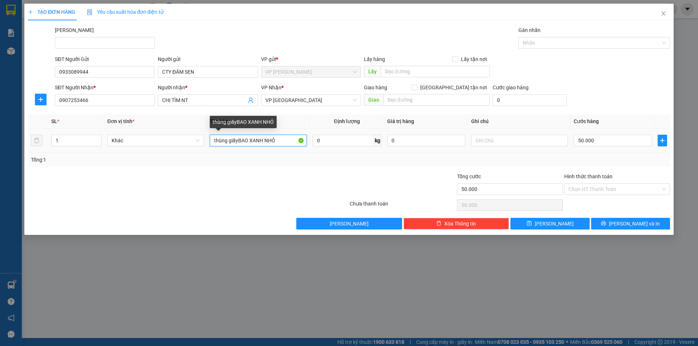
click at [239, 140] on input "thùng giấyBAO XANH NHỎ" at bounding box center [258, 141] width 97 height 12
drag, startPoint x: 273, startPoint y: 144, endPoint x: 277, endPoint y: 144, distance: 4.4
click at [277, 144] on input "thùng giấyBAO XANH NHỎ" at bounding box center [258, 141] width 97 height 12
click at [277, 141] on input "thùng giấyBAO XANH NHỎ" at bounding box center [258, 141] width 97 height 12
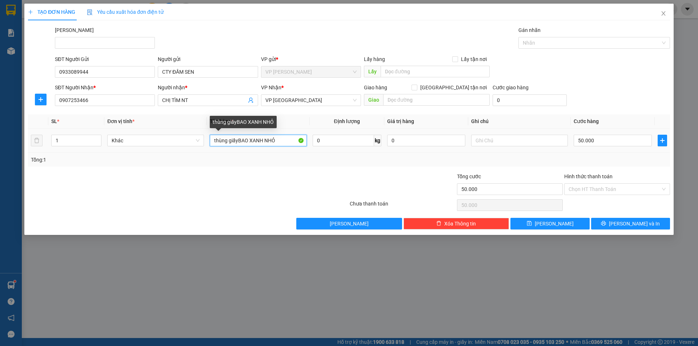
click at [277, 141] on input "thùng giấyBAO XANH NHỎ" at bounding box center [258, 141] width 97 height 12
drag, startPoint x: 277, startPoint y: 141, endPoint x: 269, endPoint y: 141, distance: 8.7
click at [269, 141] on input "thùng giấyBAO XANH NHỎ" at bounding box center [258, 141] width 97 height 12
click at [259, 141] on input "thùng giấyBAO XANH NHỎ" at bounding box center [258, 141] width 97 height 12
click at [282, 142] on input "thùng giấyBAO XANH NHỎ" at bounding box center [258, 141] width 97 height 12
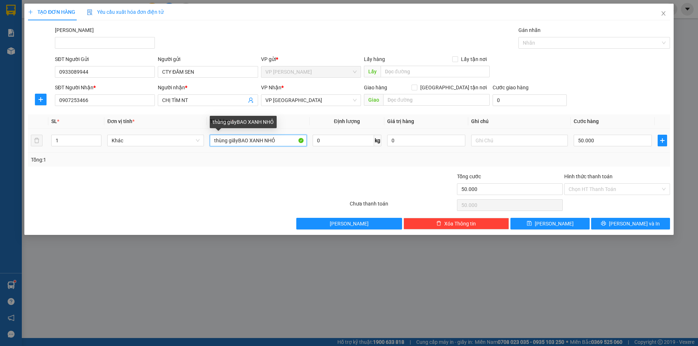
click at [282, 142] on input "thùng giấyBAO XANH NHỎ" at bounding box center [258, 141] width 97 height 12
click at [301, 142] on input "thùng giấyBAO XANH NHỎ" at bounding box center [258, 141] width 97 height 12
click at [281, 137] on input "thùng giấyBAO XANH NHỎ" at bounding box center [258, 141] width 97 height 12
drag, startPoint x: 258, startPoint y: 139, endPoint x: 249, endPoint y: 139, distance: 9.8
click at [249, 139] on input "thùng giấyBAO XANH NHỎ" at bounding box center [258, 141] width 97 height 12
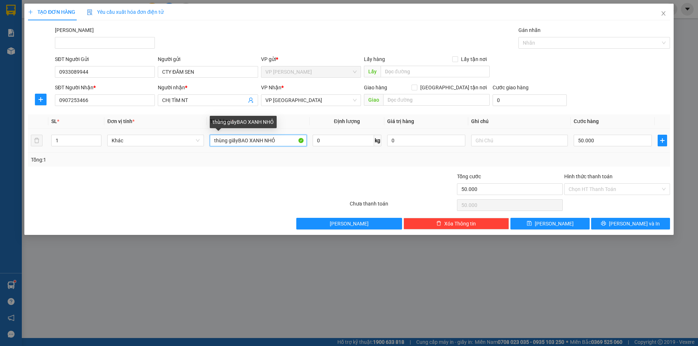
click at [248, 139] on input "thùng giấyBAO XANH NHỎ" at bounding box center [258, 141] width 97 height 12
click at [238, 140] on input "thùng giấyBAO XANH NHỎ" at bounding box center [258, 141] width 97 height 12
drag, startPoint x: 238, startPoint y: 140, endPoint x: 280, endPoint y: 140, distance: 42.2
click at [280, 140] on input "thùng giấyBAO XANH NHỎ" at bounding box center [258, 141] width 97 height 12
type input "thùng giấy"
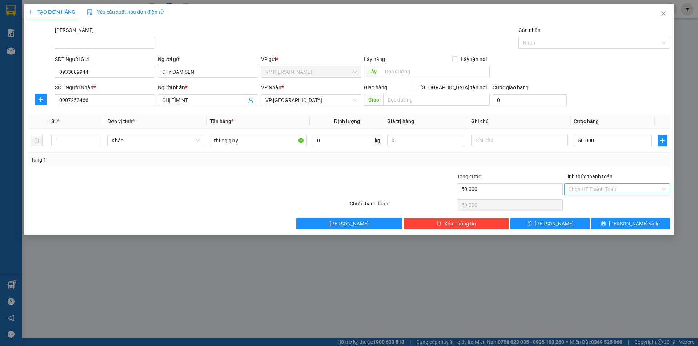
click at [620, 189] on input "Hình thức thanh toán" at bounding box center [614, 189] width 92 height 11
drag, startPoint x: 615, startPoint y: 202, endPoint x: 613, endPoint y: 217, distance: 14.2
click at [615, 203] on div "Tại văn phòng" at bounding box center [616, 204] width 97 height 8
type input "0"
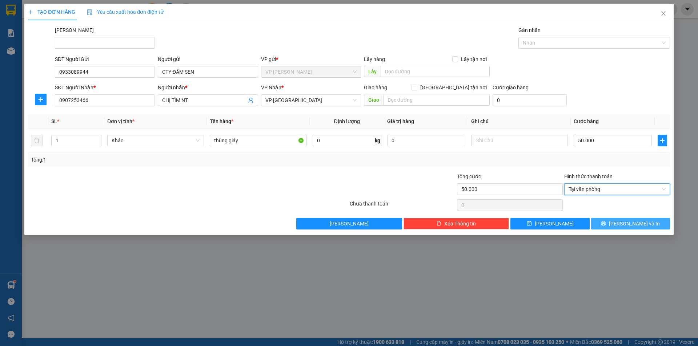
click at [609, 221] on button "[PERSON_NAME] và In" at bounding box center [630, 224] width 79 height 12
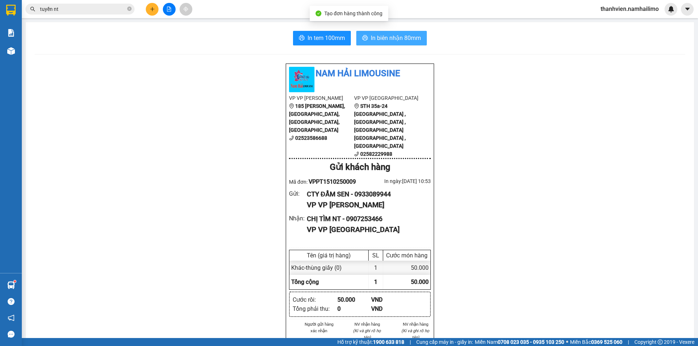
click at [392, 35] on span "In biên nhận 80mm" at bounding box center [396, 37] width 50 height 9
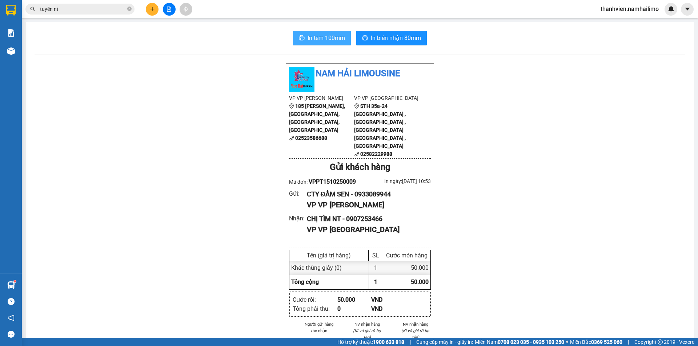
click at [328, 38] on span "In tem 100mm" at bounding box center [325, 37] width 37 height 9
click at [154, 7] on icon "plus" at bounding box center [152, 9] width 5 height 5
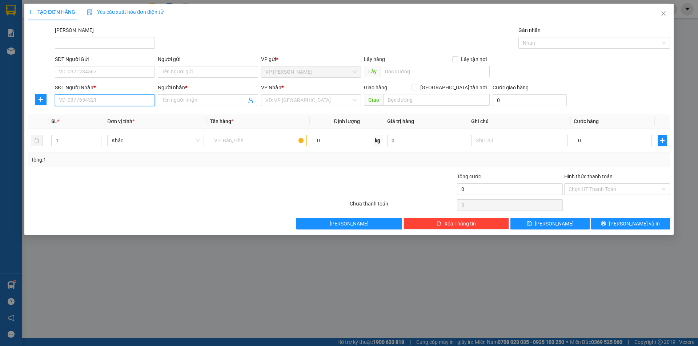
click at [143, 97] on input "SĐT Người Nhận *" at bounding box center [105, 100] width 100 height 12
type input "0908315828"
click at [137, 112] on div "0908315828 - cô nhất" at bounding box center [104, 115] width 91 height 8
type input "cô nhất"
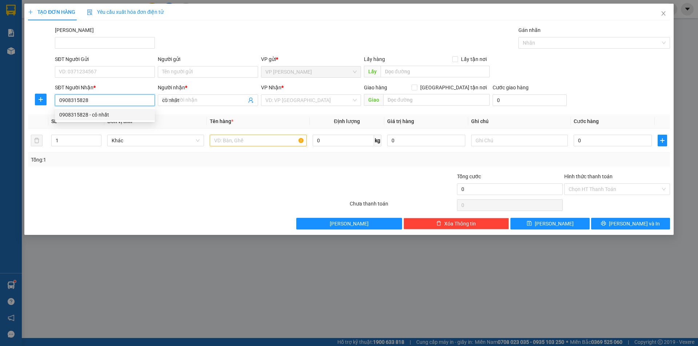
type input "20.000"
type input "0908315828"
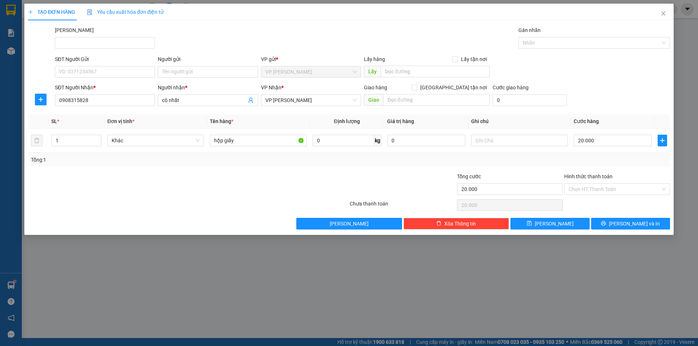
click at [170, 64] on div "Người gửi" at bounding box center [208, 60] width 100 height 11
click at [116, 65] on div "SĐT Người Gửi" at bounding box center [105, 60] width 100 height 11
click at [169, 72] on input "Người gửi" at bounding box center [208, 72] width 100 height 12
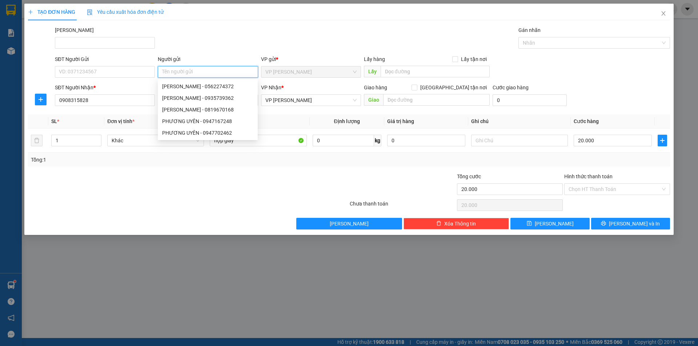
type input "d"
type input "đầm"
click at [179, 99] on div "CTY ĐẦM SEN - 0933089944" at bounding box center [207, 98] width 91 height 8
type input "0933089944"
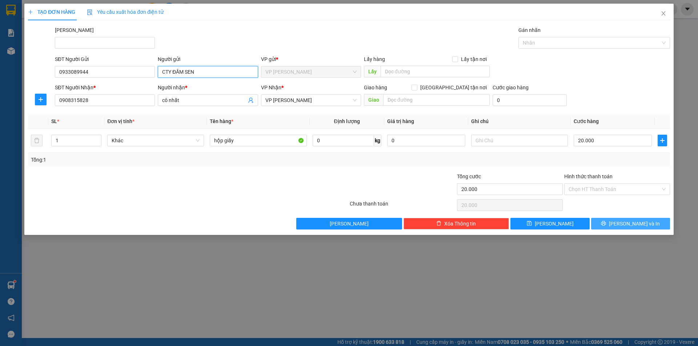
type input "CTY ĐẦM SEN"
drag, startPoint x: 599, startPoint y: 226, endPoint x: 588, endPoint y: 232, distance: 12.7
click at [599, 226] on button "[PERSON_NAME] và In" at bounding box center [630, 224] width 79 height 12
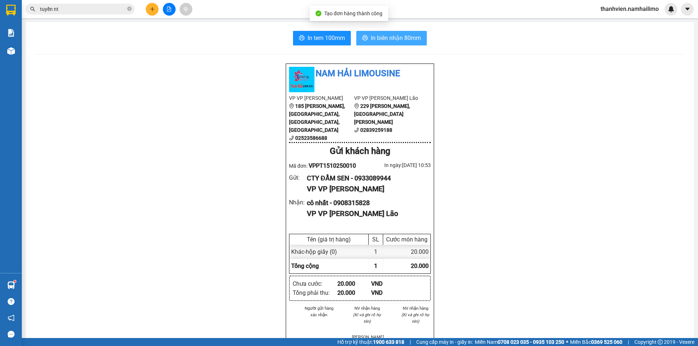
click at [379, 34] on span "In biên nhận 80mm" at bounding box center [396, 37] width 50 height 9
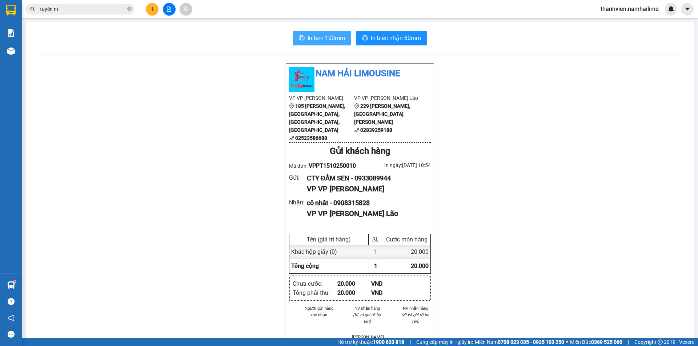
click at [340, 35] on span "In tem 100mm" at bounding box center [325, 37] width 37 height 9
click at [168, 11] on icon "file-add" at bounding box center [169, 9] width 4 height 5
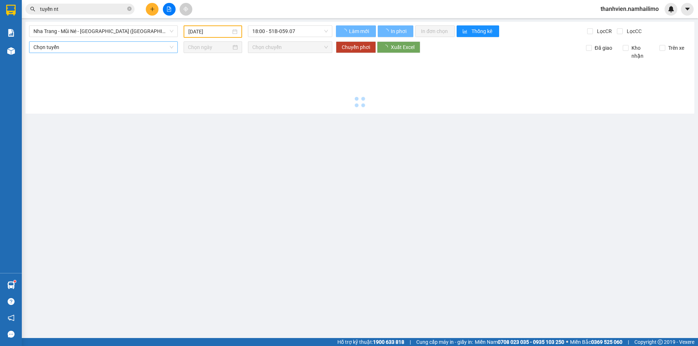
type input "[DATE]"
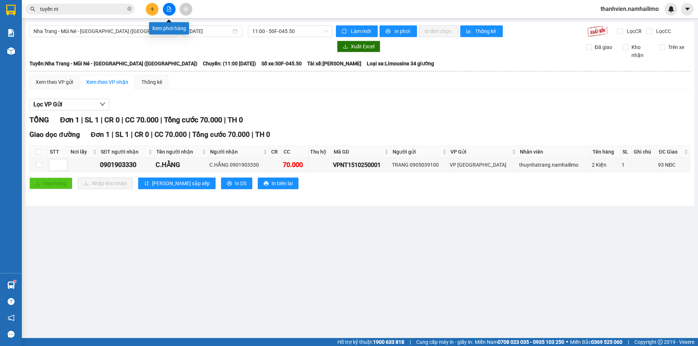
click at [166, 7] on button at bounding box center [169, 9] width 13 height 13
click at [167, 8] on icon "file-add" at bounding box center [169, 9] width 4 height 5
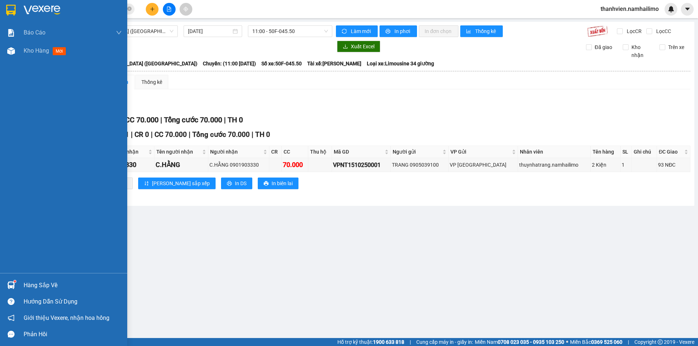
drag, startPoint x: 39, startPoint y: 50, endPoint x: 122, endPoint y: 303, distance: 266.7
click at [39, 50] on span "Kho hàng" at bounding box center [36, 50] width 25 height 7
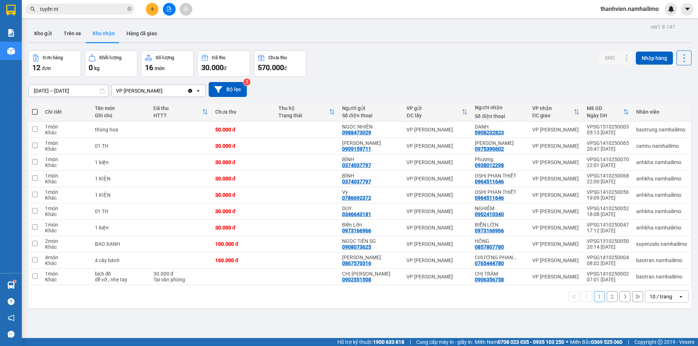
click at [607, 298] on button "2" at bounding box center [612, 296] width 11 height 11
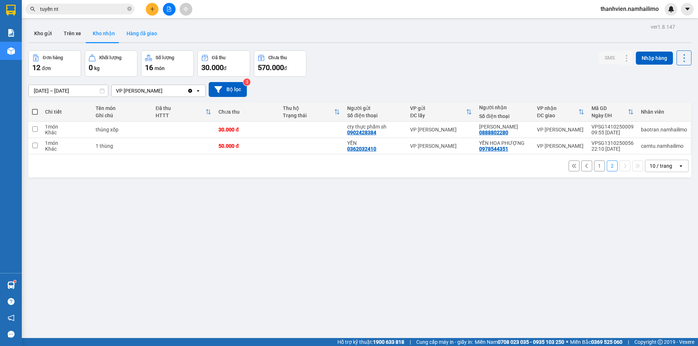
click at [148, 35] on button "Hàng đã giao" at bounding box center [142, 33] width 42 height 17
